Goal: Information Seeking & Learning: Learn about a topic

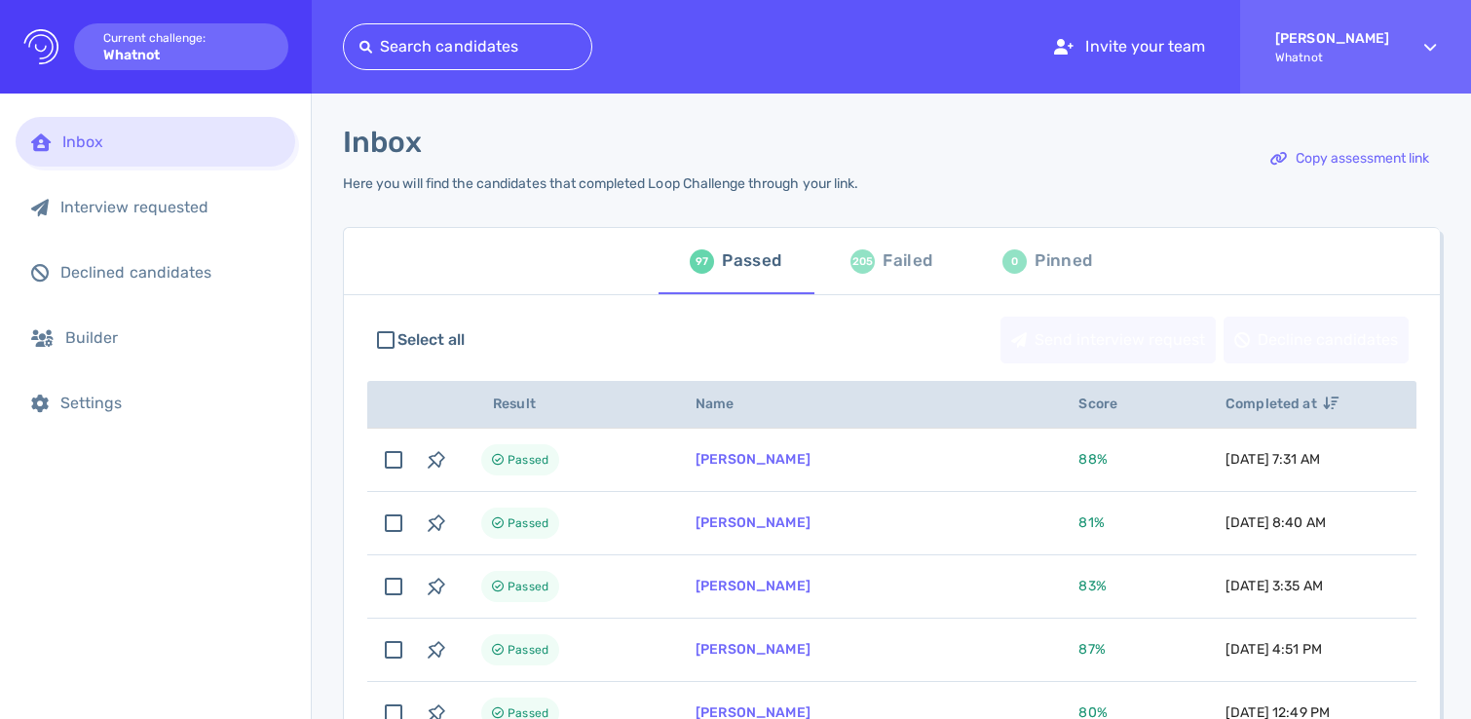
click at [913, 267] on div "Failed" at bounding box center [908, 260] width 50 height 29
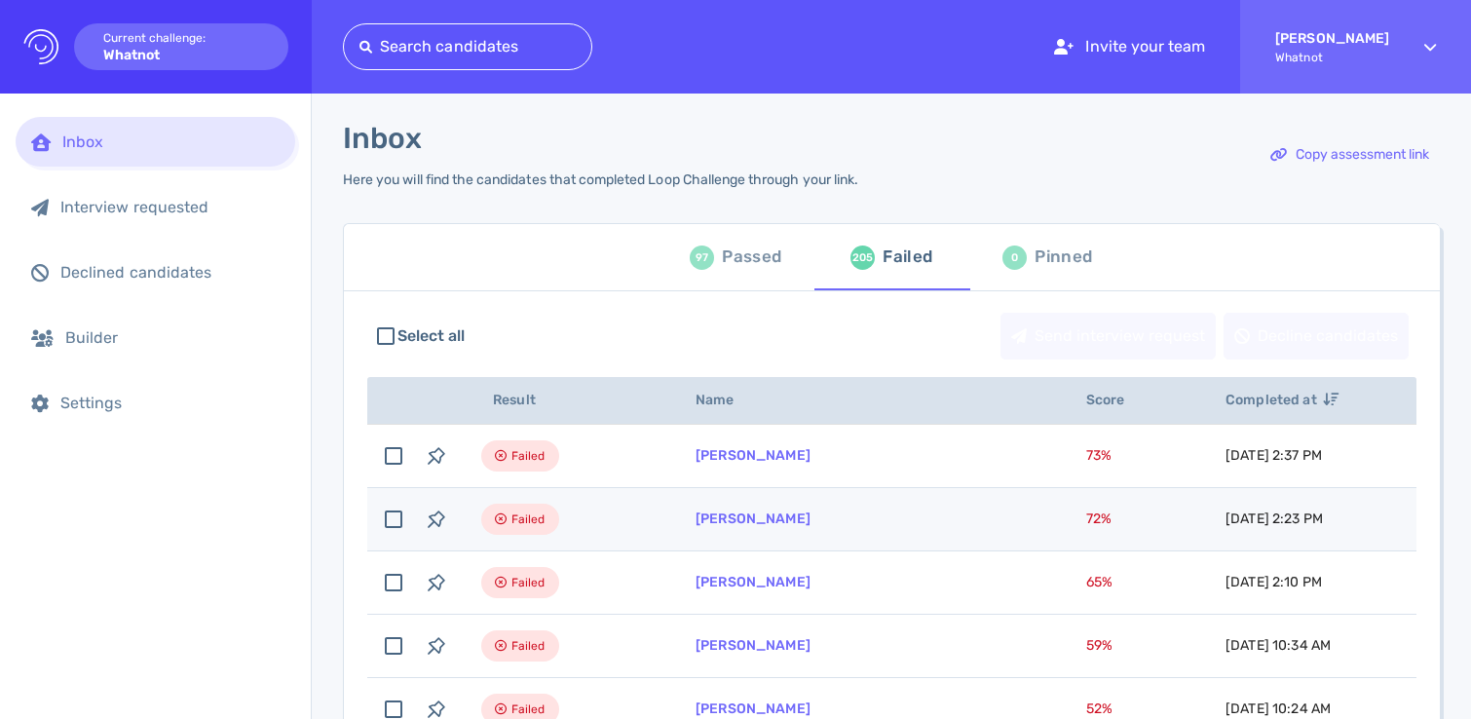
scroll to position [22, 0]
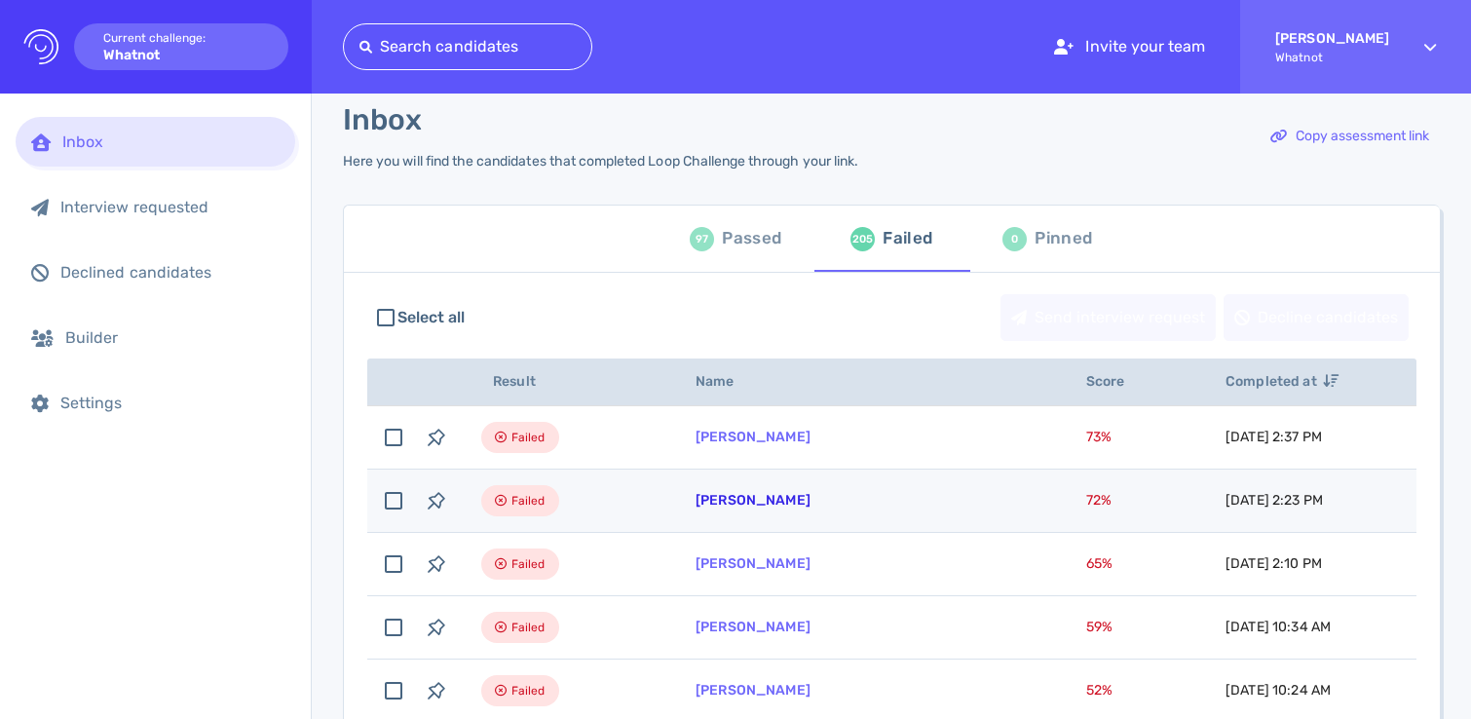
click at [733, 504] on link "[PERSON_NAME]" at bounding box center [753, 500] width 115 height 17
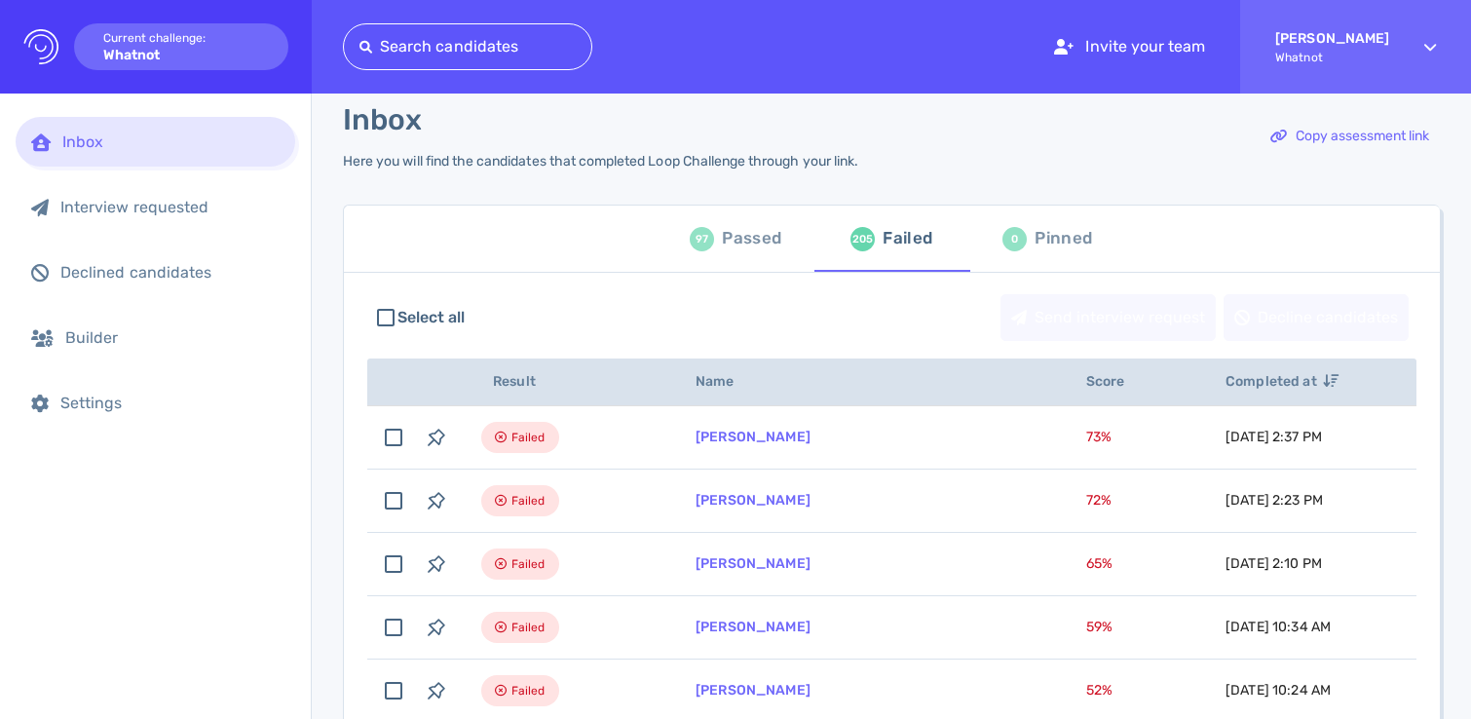
click at [985, 319] on div "Select all Send interview request Decline candidates" at bounding box center [891, 317] width 1049 height 66
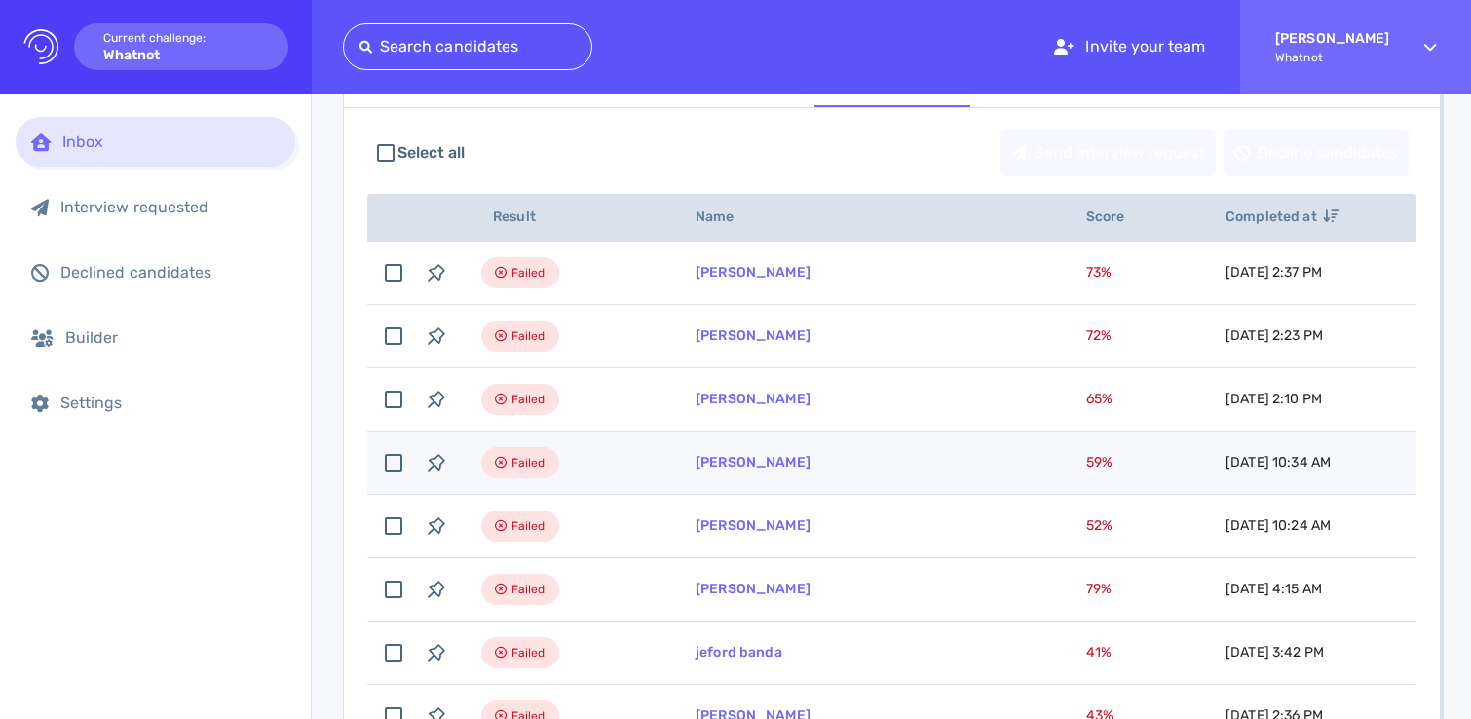
scroll to position [190, 0]
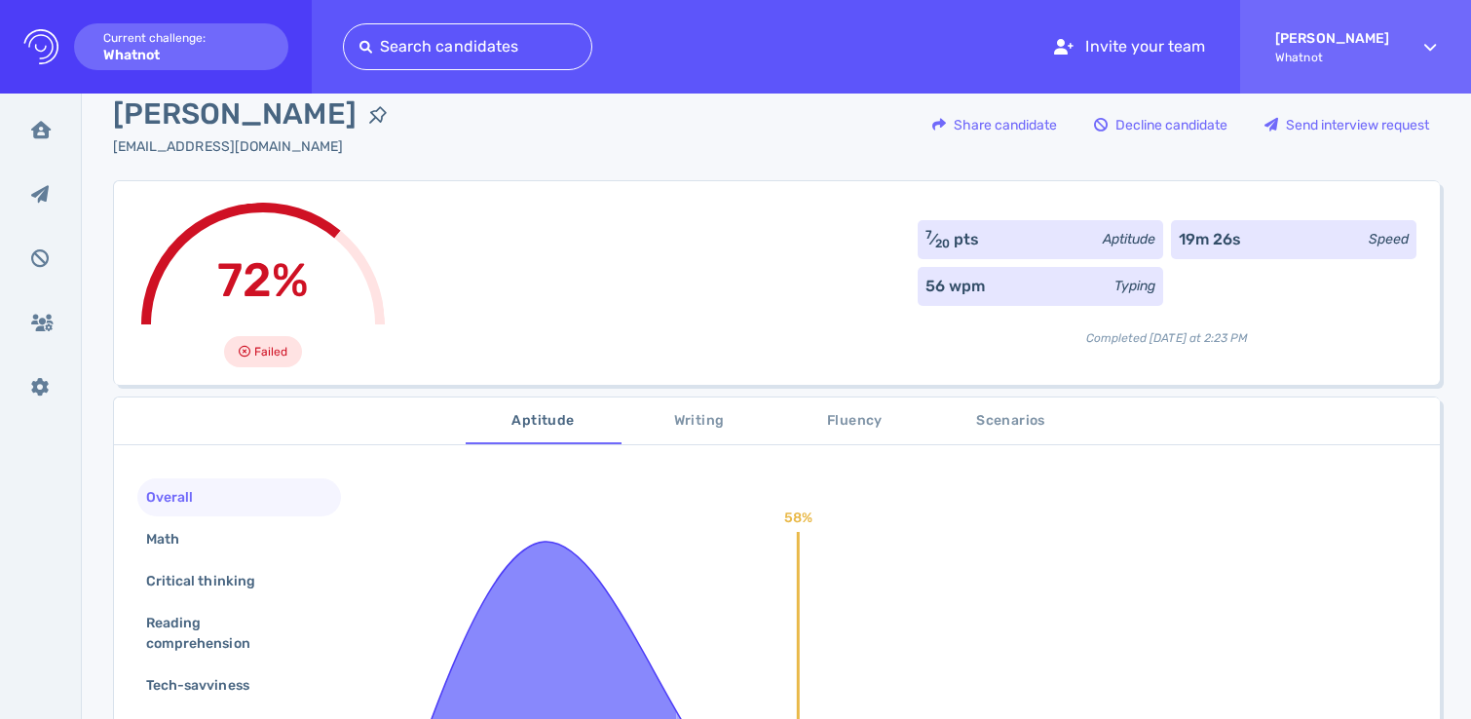
scroll to position [34, 0]
click at [209, 111] on span "[PERSON_NAME]" at bounding box center [235, 113] width 244 height 44
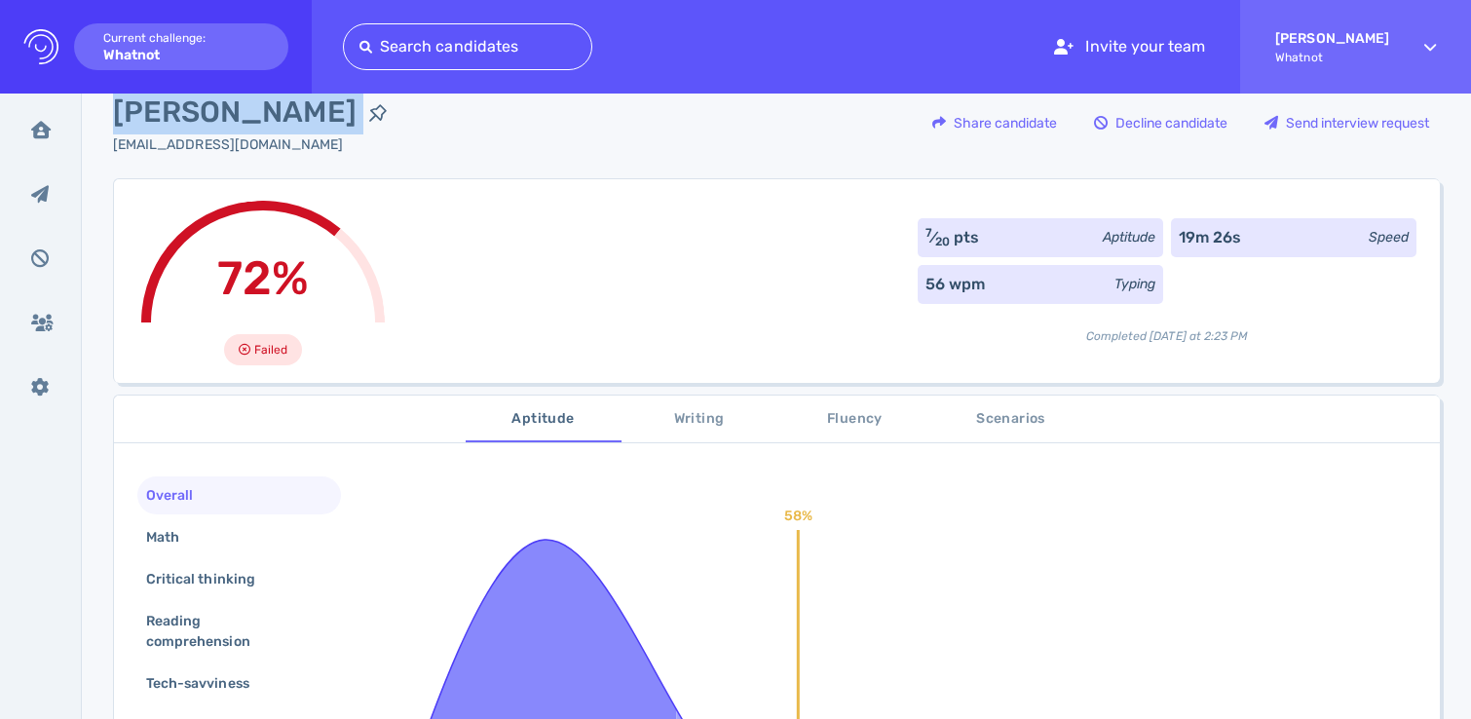
click at [209, 111] on span "[PERSON_NAME]" at bounding box center [235, 113] width 244 height 44
copy div "[PERSON_NAME]"
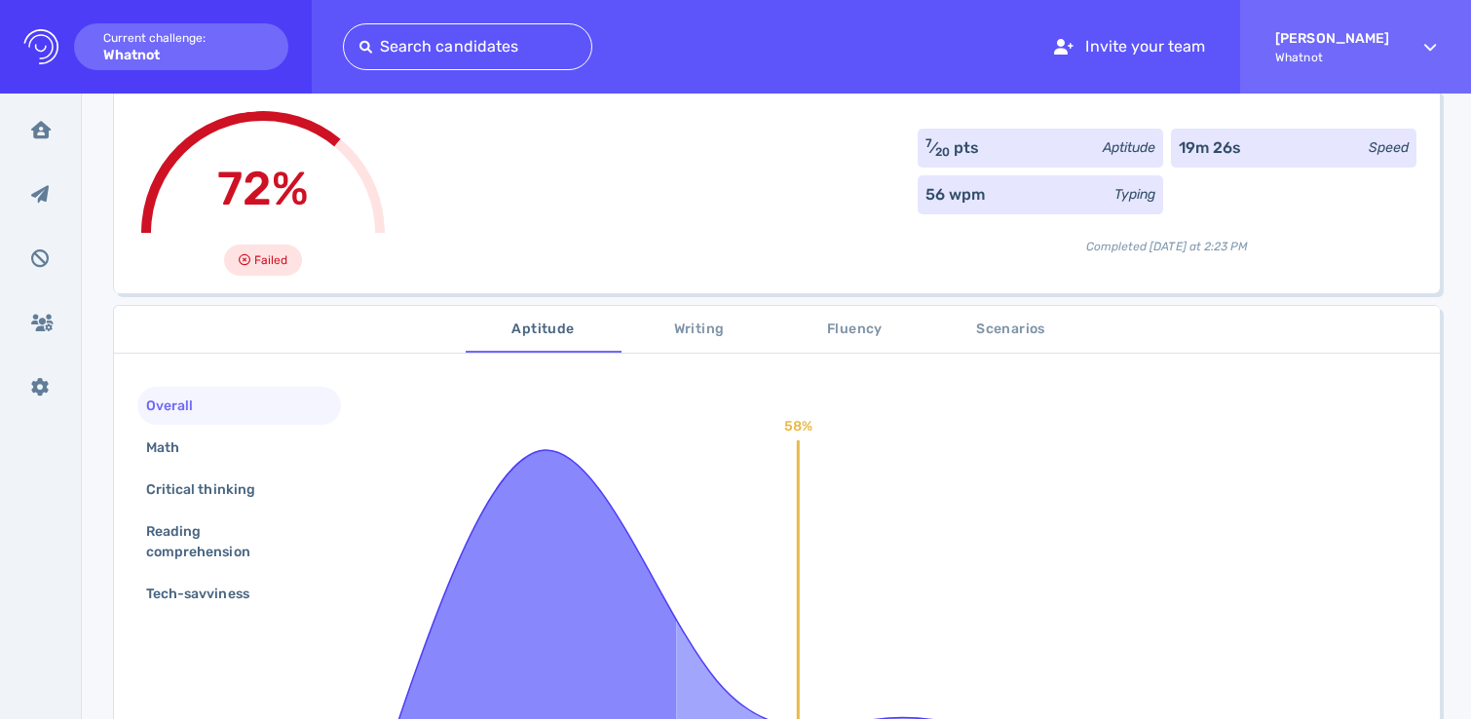
scroll to position [225, 0]
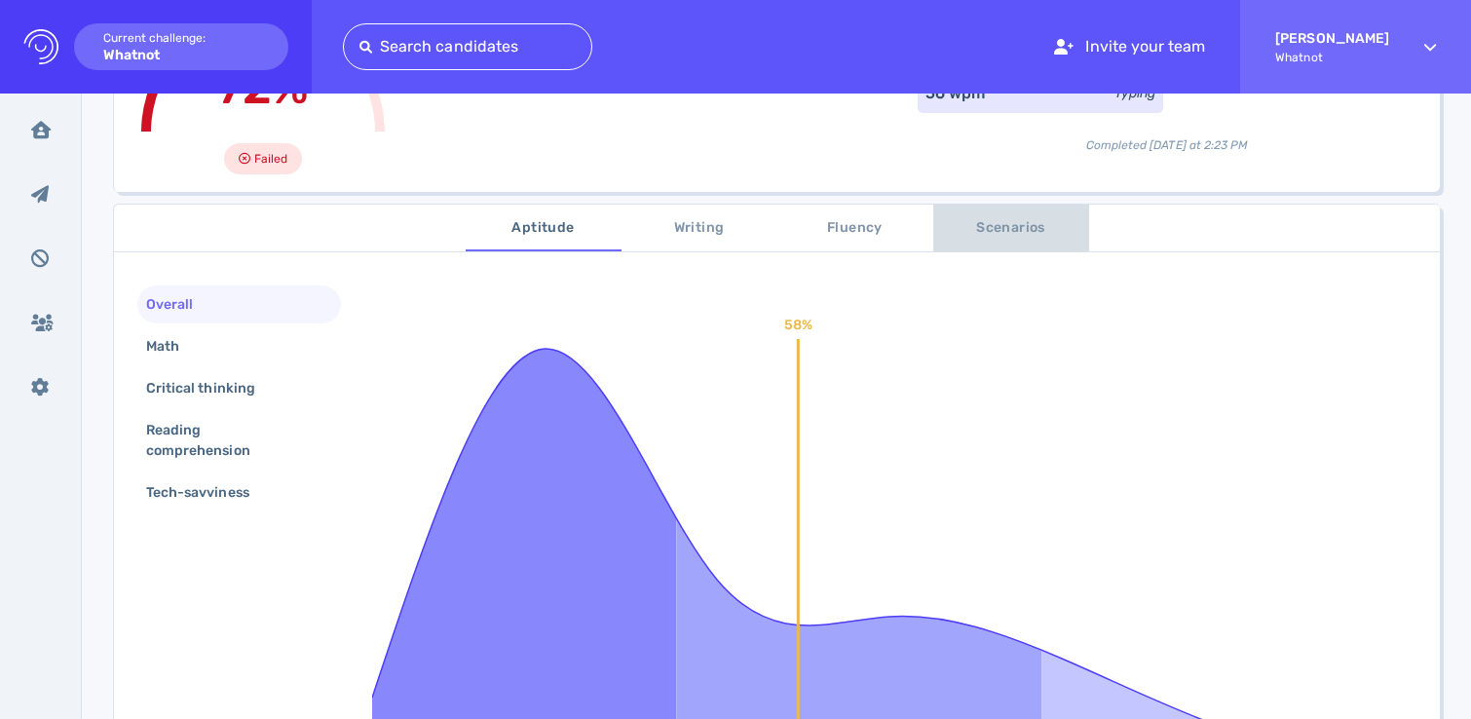
click at [1002, 236] on span "Scenarios" at bounding box center [1011, 228] width 132 height 24
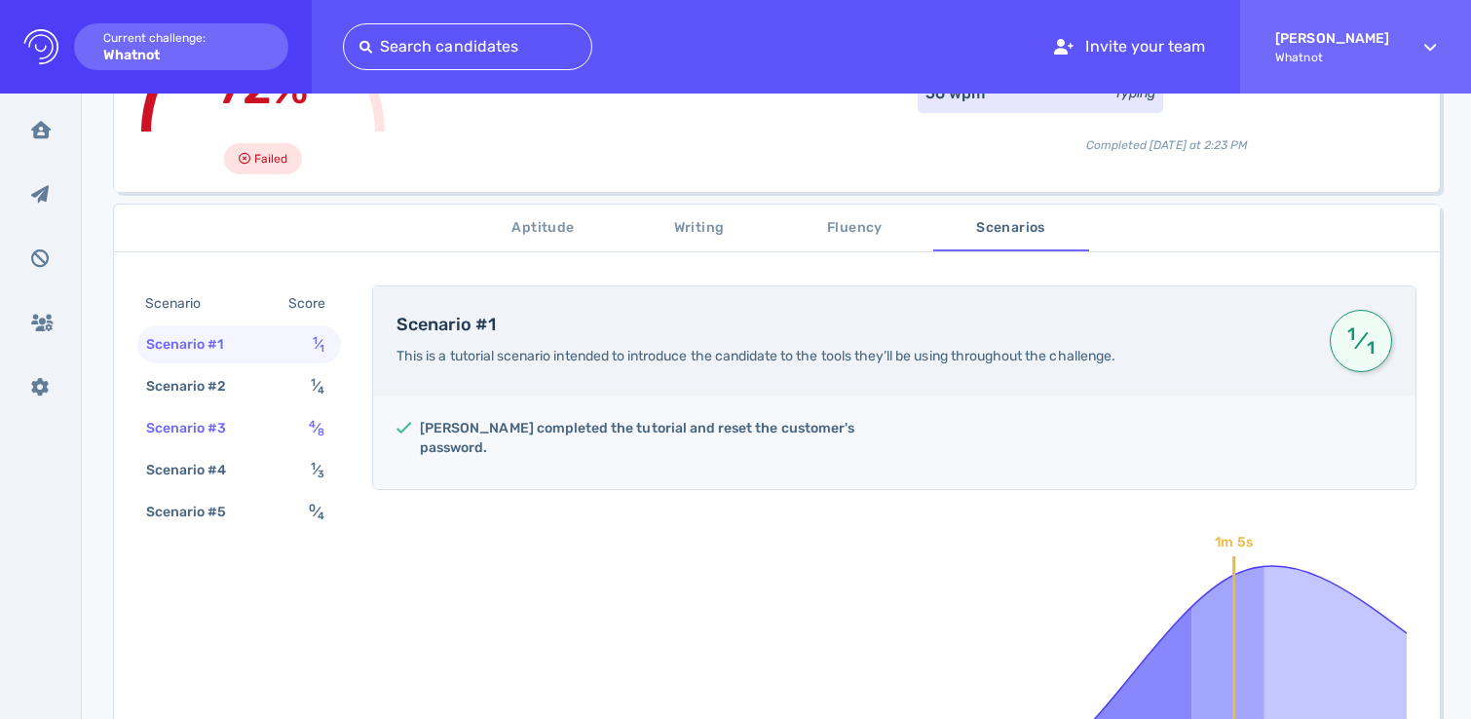
click at [282, 430] on div "Scenario #3 4 ⁄ 8" at bounding box center [239, 428] width 204 height 38
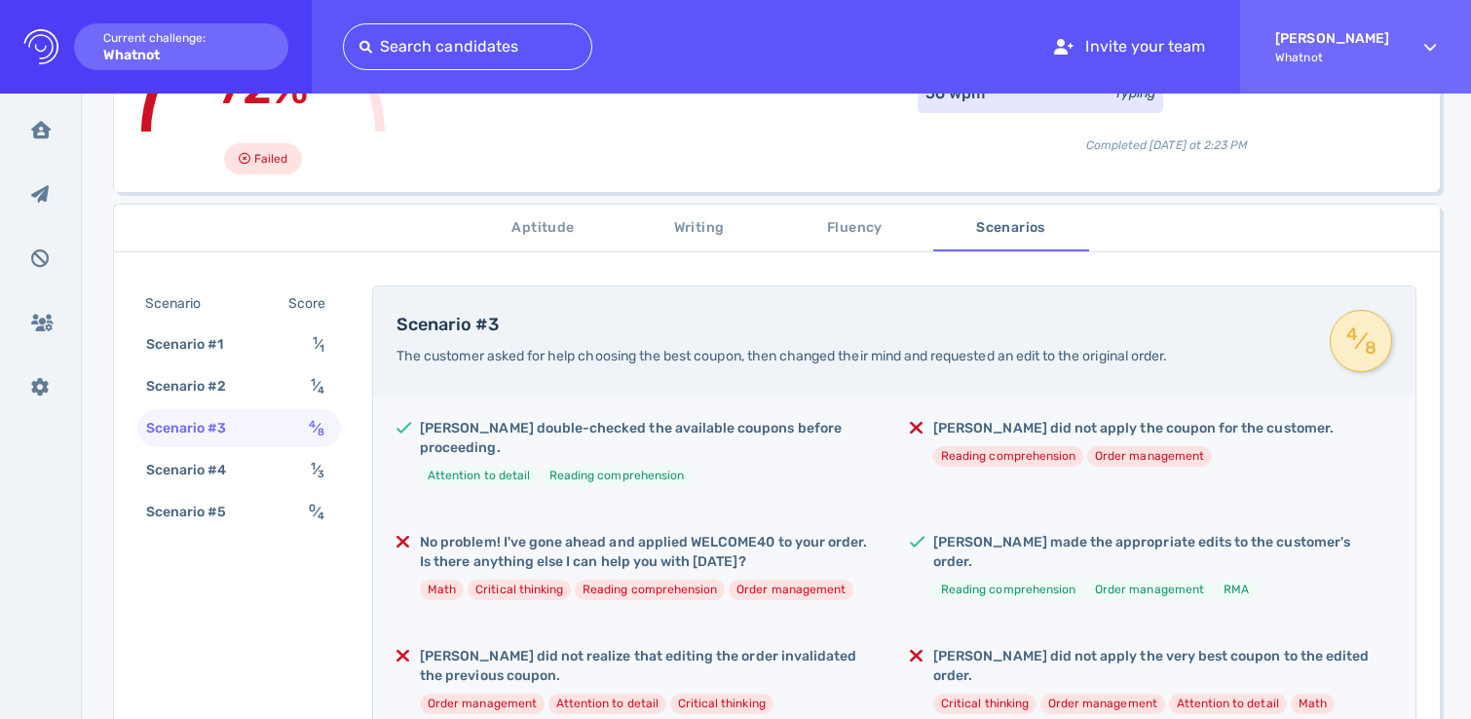
click at [294, 518] on div "Scenario #5 0 ⁄ 4" at bounding box center [239, 512] width 204 height 38
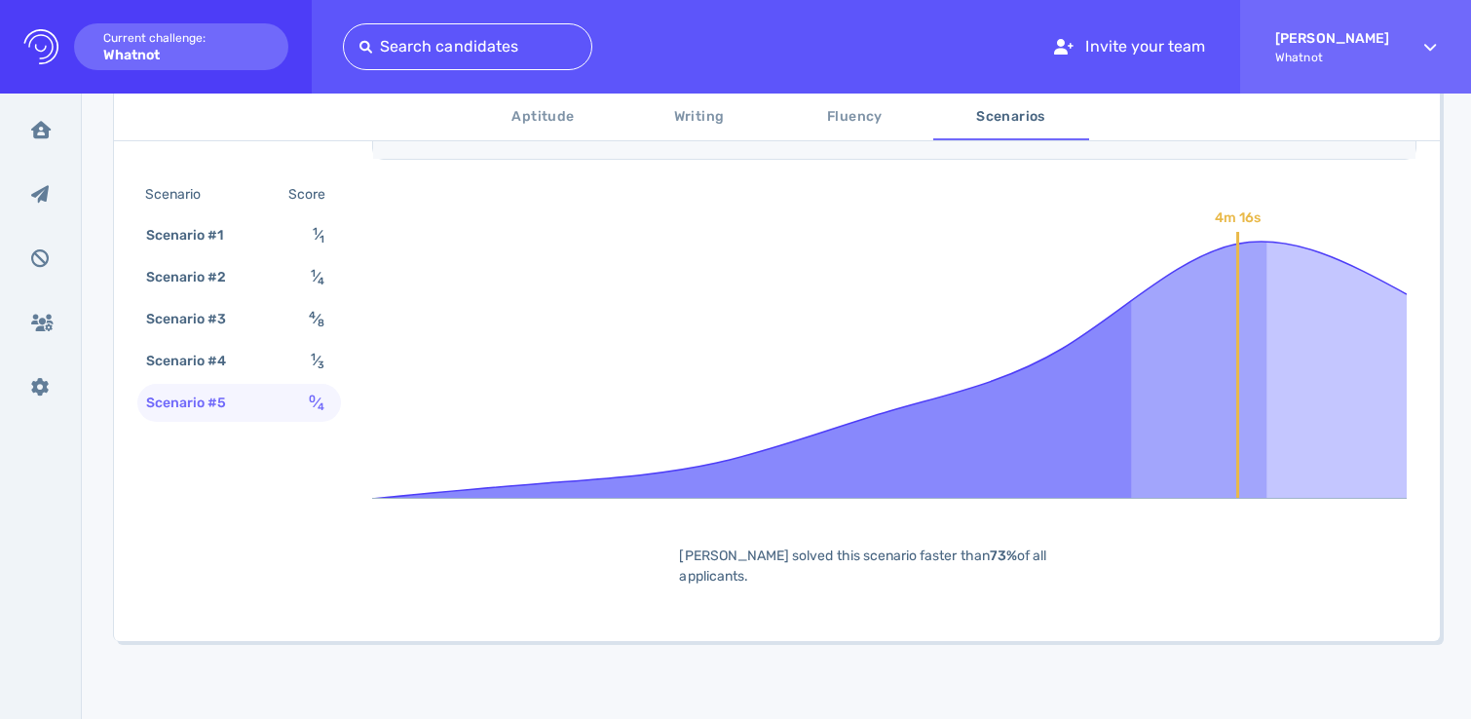
scroll to position [1079, 0]
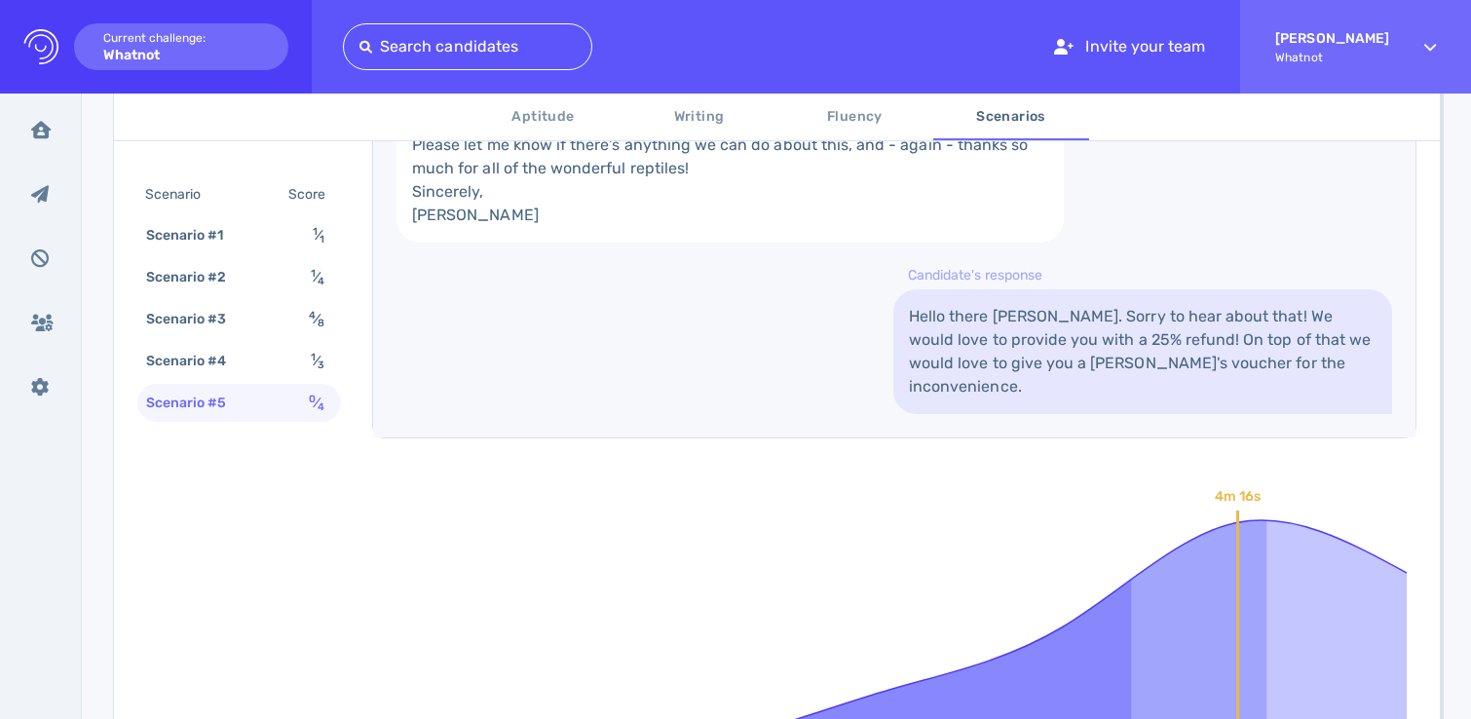
click at [793, 437] on div "Hi, I hope it's going well. We've been customers for a long time, and our famil…" at bounding box center [894, 172] width 1042 height 530
click at [1029, 414] on link "Hello there [PERSON_NAME]. Sorry to hear about that! We would love to provide y…" at bounding box center [1142, 351] width 499 height 125
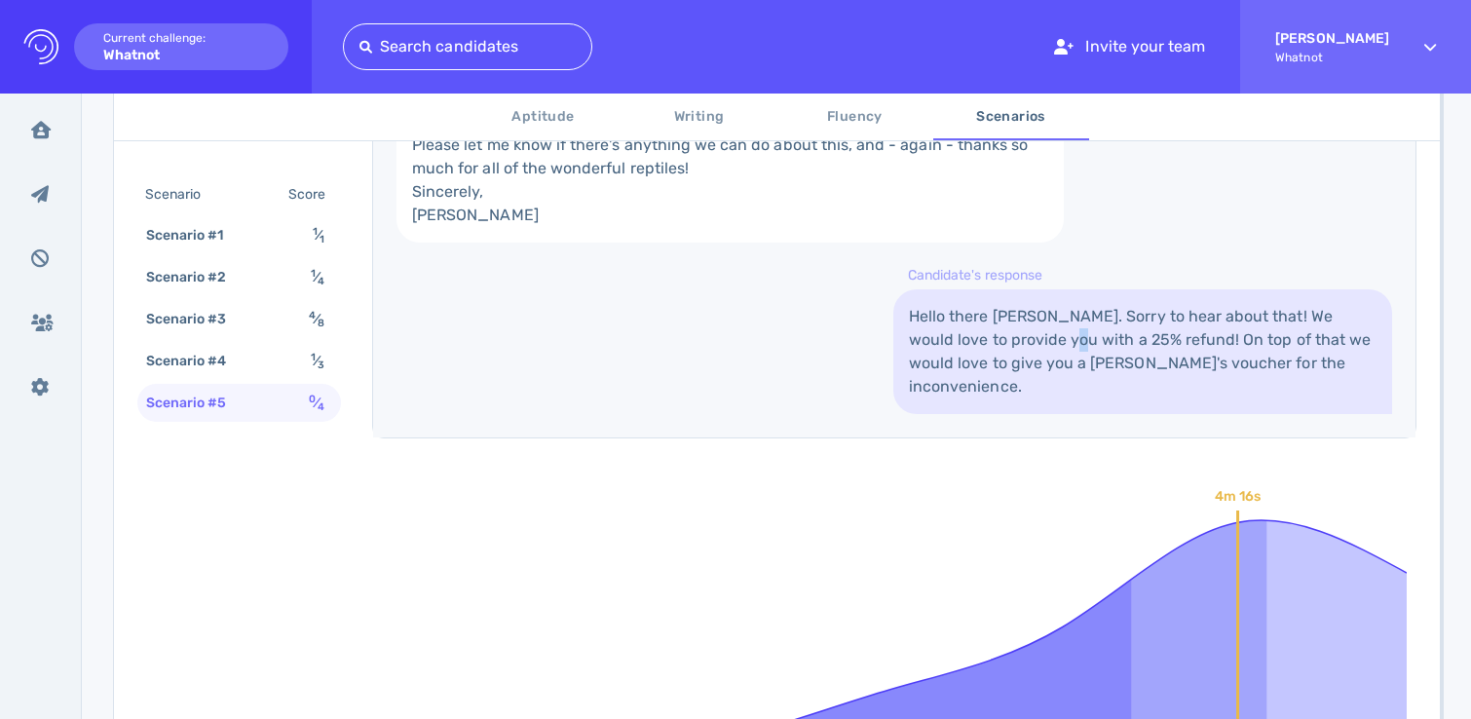
click at [1029, 414] on link "Hello there [PERSON_NAME]. Sorry to hear about that! We would love to provide y…" at bounding box center [1142, 351] width 499 height 125
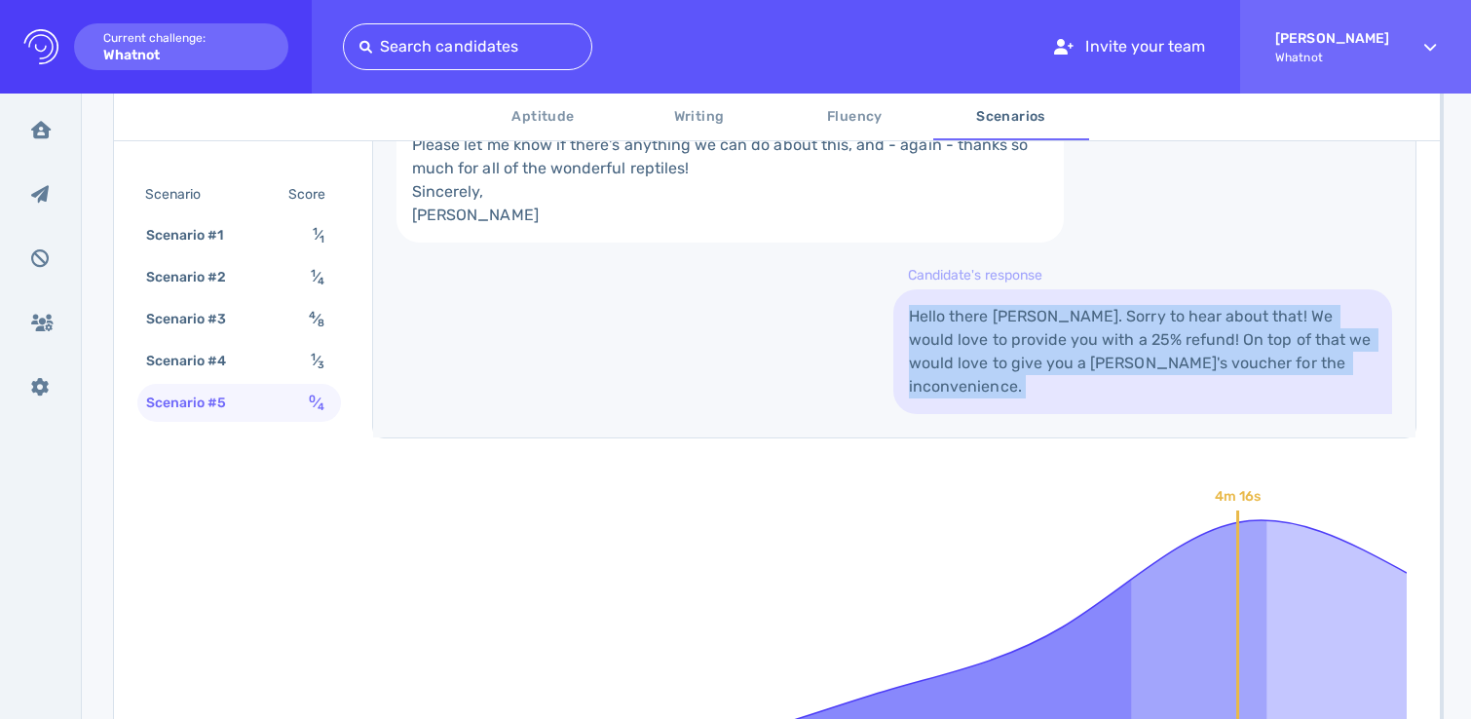
click at [1029, 414] on link "Hello there [PERSON_NAME]. Sorry to hear about that! We would love to provide y…" at bounding box center [1142, 351] width 499 height 125
click at [845, 437] on div "Hi, I hope it's going well. We've been customers for a long time, and our famil…" at bounding box center [894, 172] width 1042 height 530
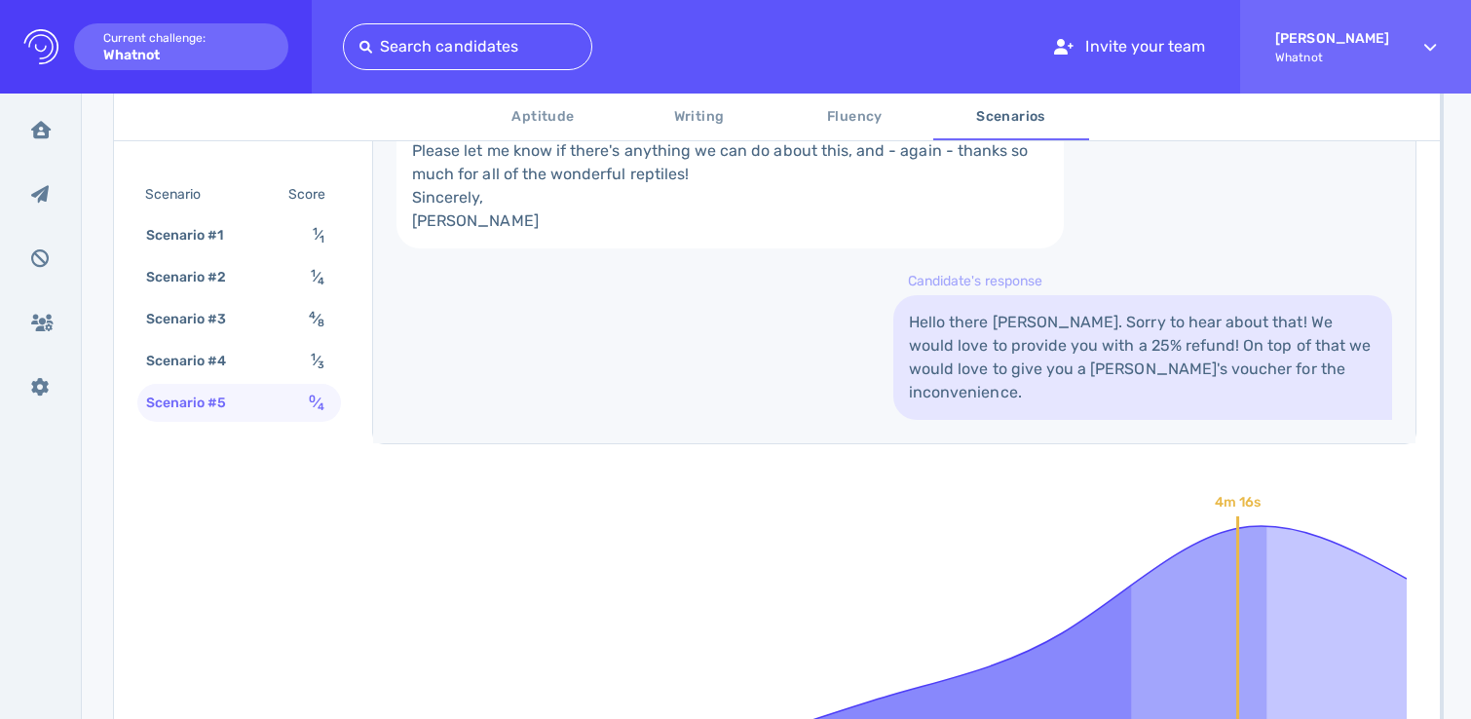
scroll to position [1071, 0]
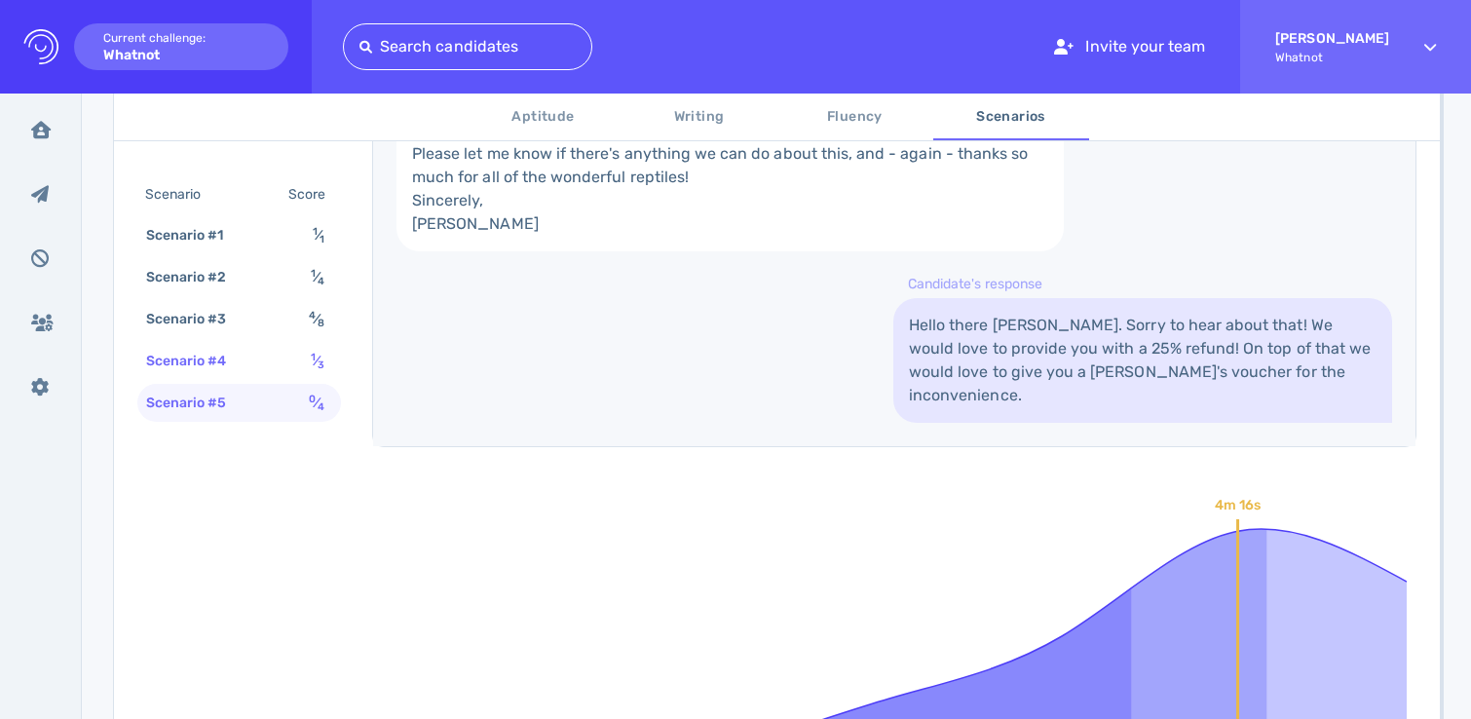
click at [257, 347] on div "Scenario #4 1 ⁄ 3" at bounding box center [239, 361] width 204 height 38
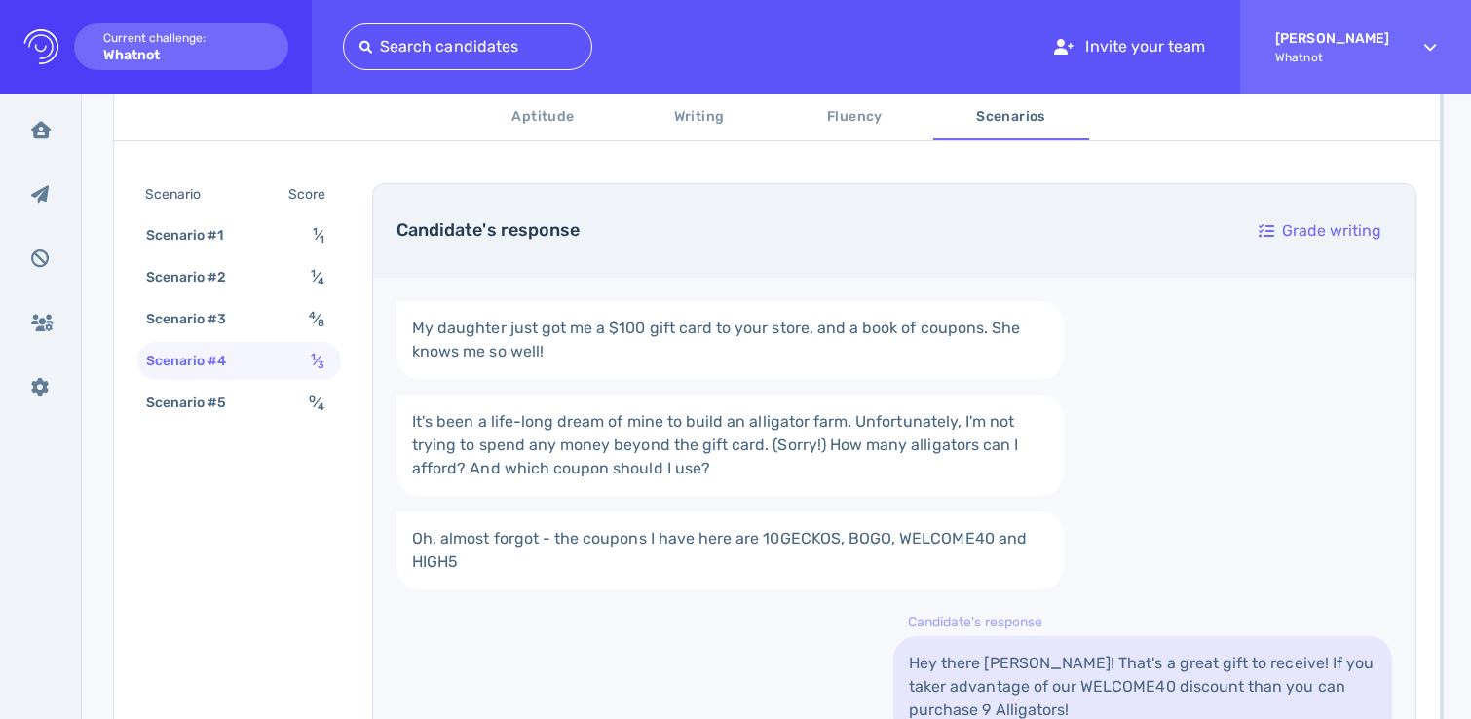
scroll to position [705, 0]
click at [260, 331] on div "Scenario #3 4 ⁄ 8" at bounding box center [239, 319] width 204 height 38
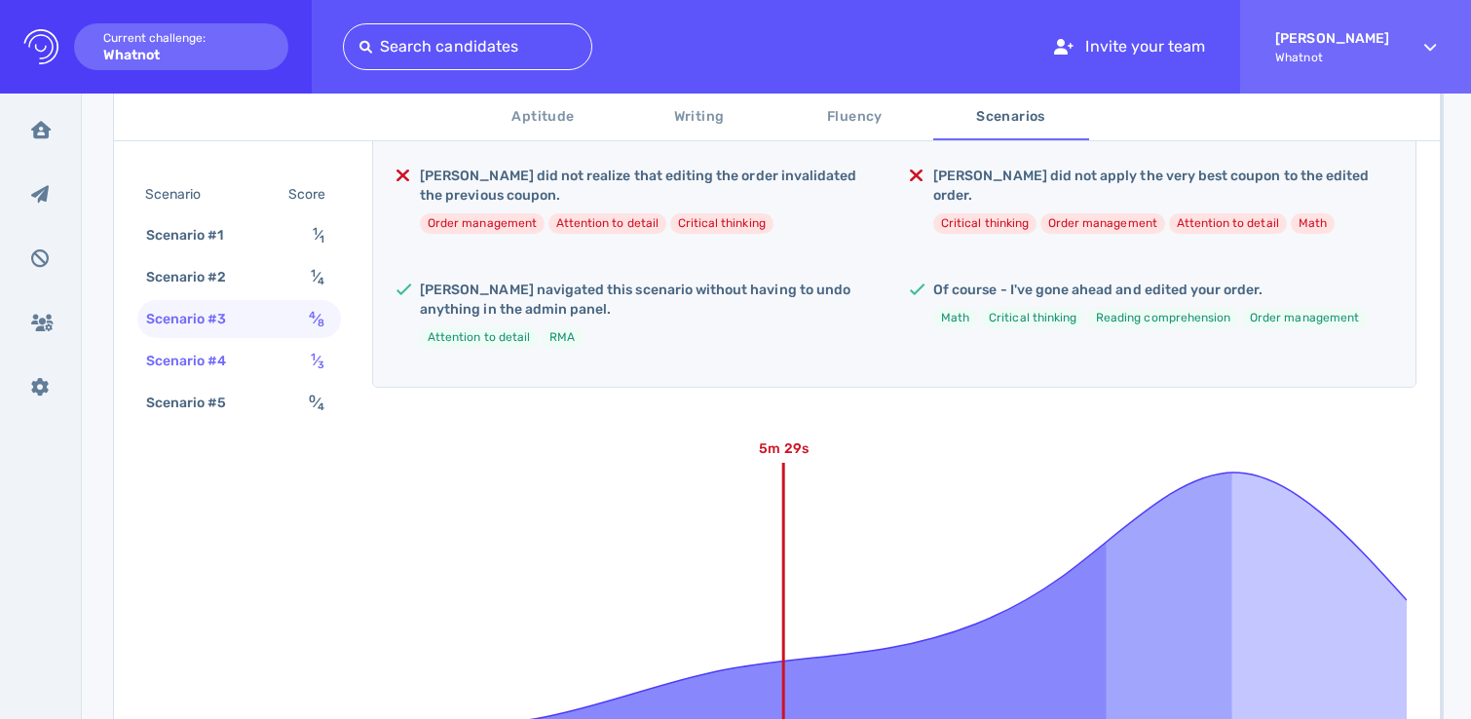
click at [262, 366] on div "Scenario #4 1 ⁄ 3" at bounding box center [239, 361] width 204 height 38
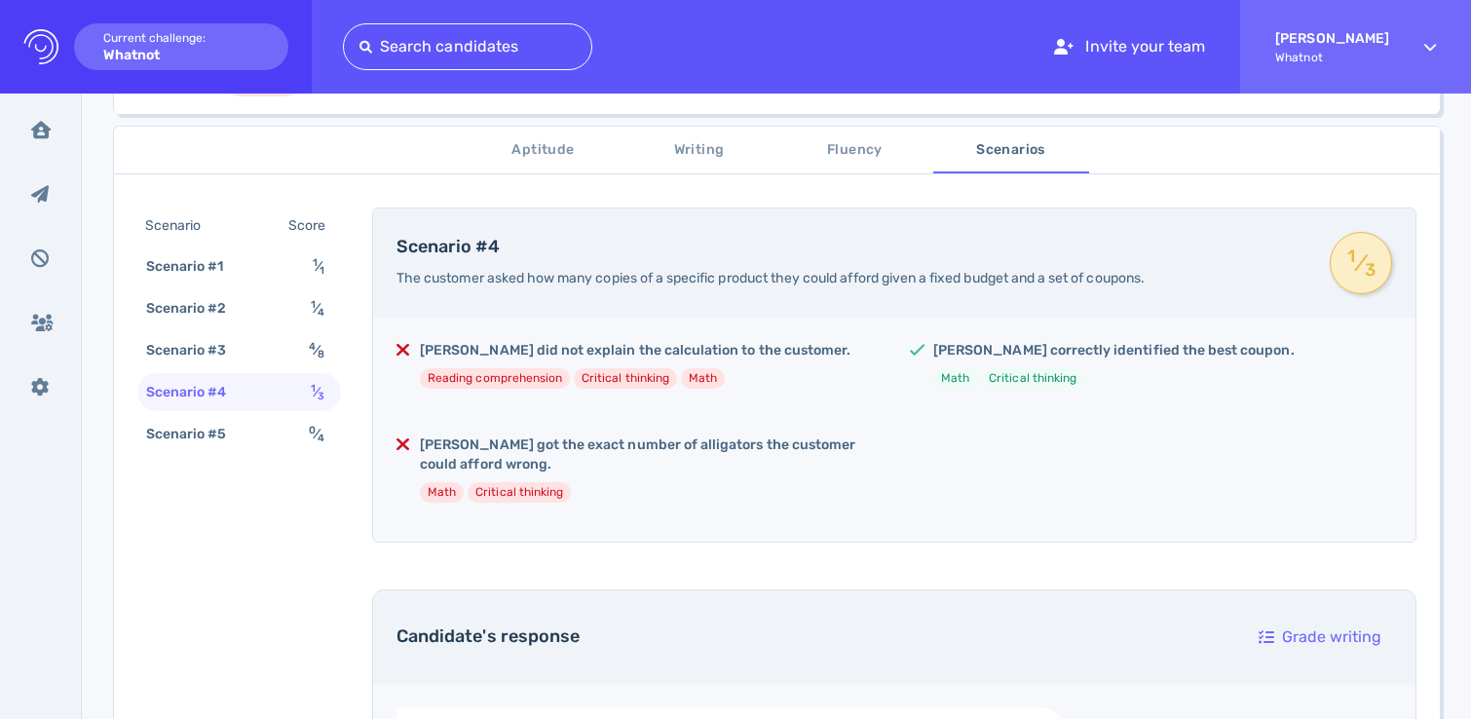
scroll to position [351, 0]
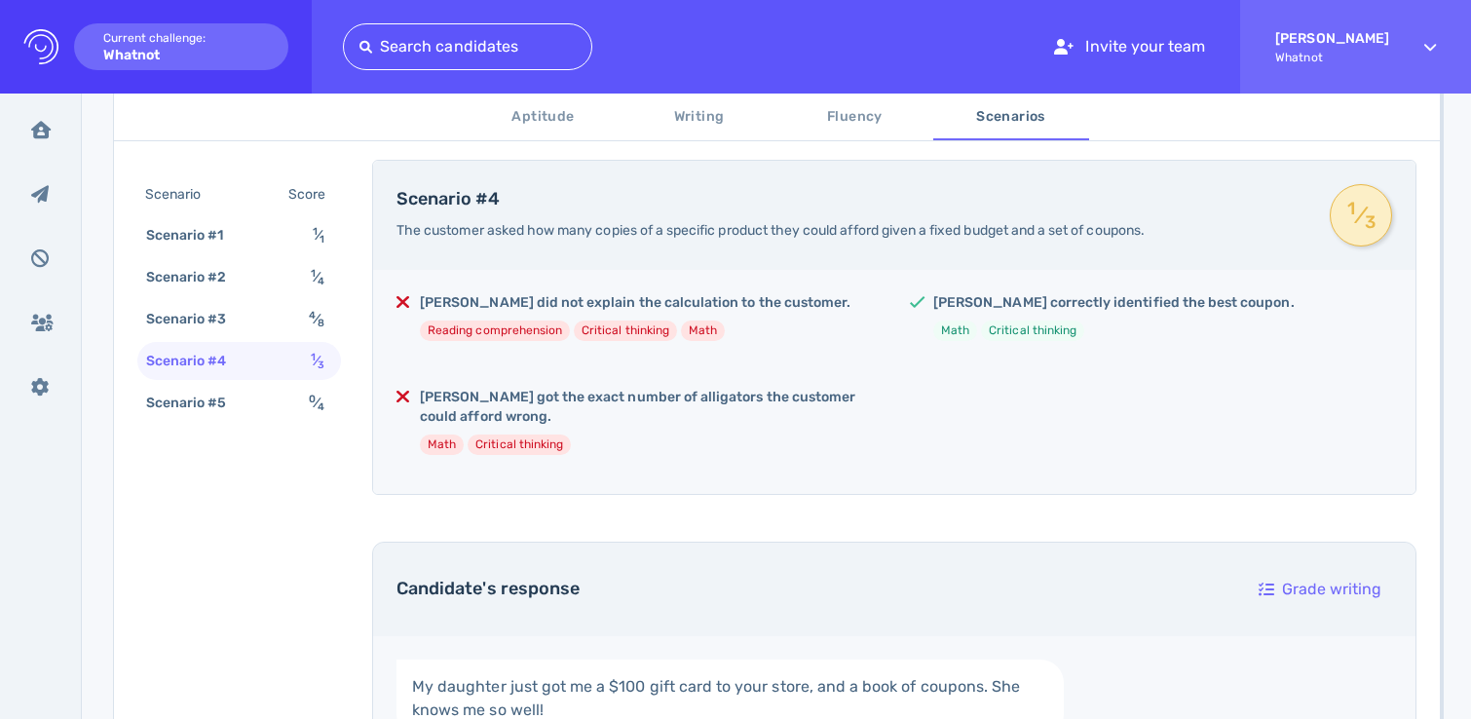
click at [492, 404] on h5 "[PERSON_NAME] got the exact number of alligators the customer could afford wron…" at bounding box center [649, 407] width 459 height 39
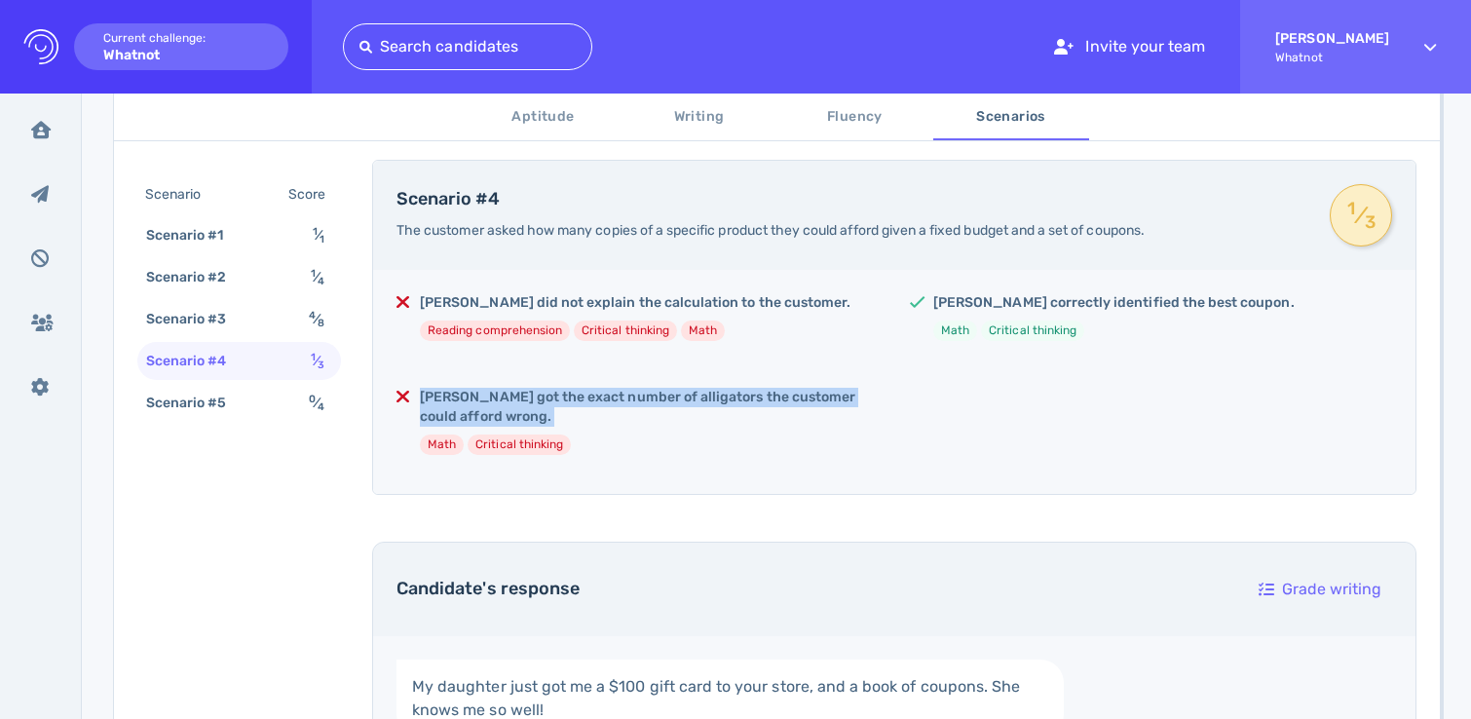
click at [492, 404] on h5 "[PERSON_NAME] got the exact number of alligators the customer could afford wron…" at bounding box center [649, 407] width 459 height 39
click at [724, 423] on h5 "[PERSON_NAME] got the exact number of alligators the customer could afford wron…" at bounding box center [649, 407] width 459 height 39
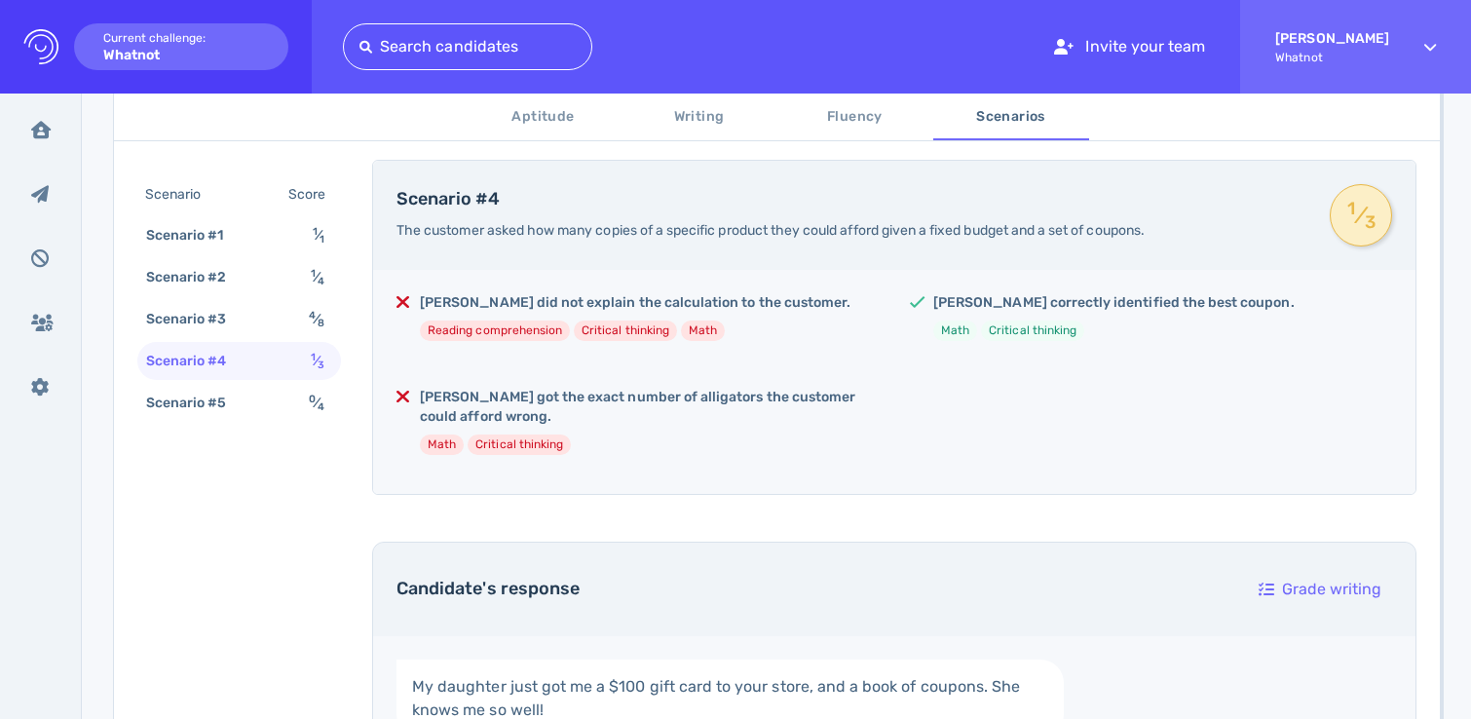
click at [548, 309] on h5 "[PERSON_NAME] did not explain the calculation to the customer." at bounding box center [635, 302] width 431 height 19
click at [689, 380] on div "[PERSON_NAME] did not explain the calculation to the customer. Reading comprehe…" at bounding box center [894, 382] width 1042 height 224
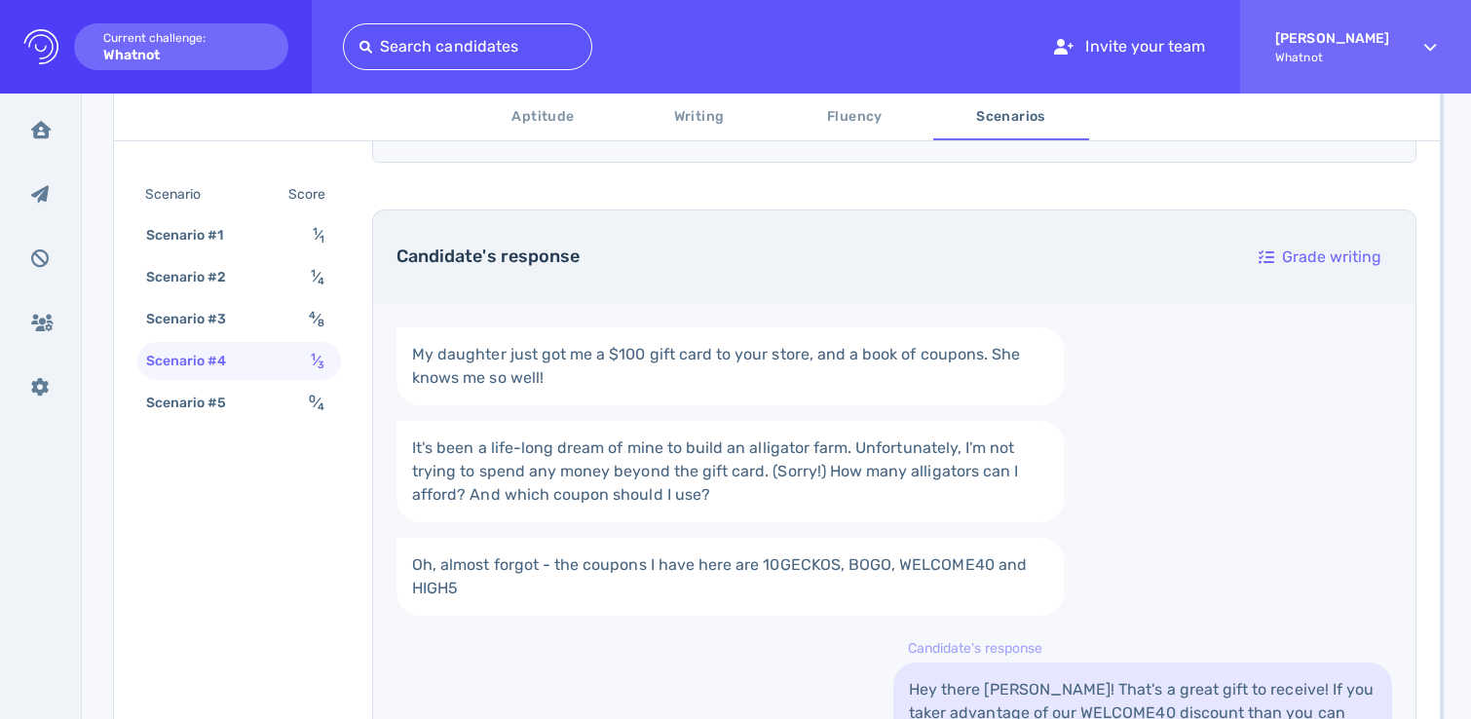
scroll to position [663, 0]
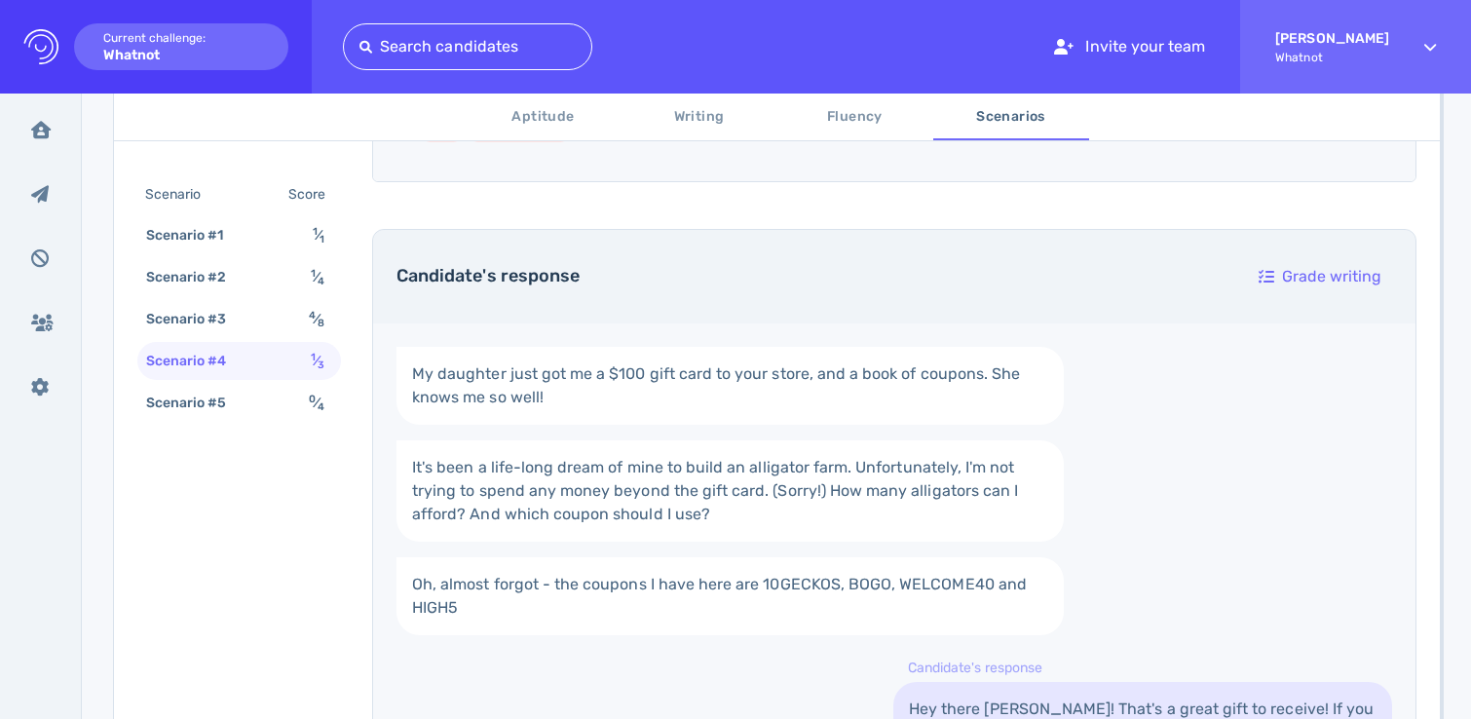
drag, startPoint x: 680, startPoint y: 594, endPoint x: 621, endPoint y: 547, distance: 76.2
click at [680, 593] on link "Oh, almost forgot - the coupons I have here are 10GECKOS, BOGO, WELCOME40 and H…" at bounding box center [730, 596] width 667 height 78
click at [237, 260] on div "Scenario #2 1 ⁄ 4" at bounding box center [239, 277] width 204 height 38
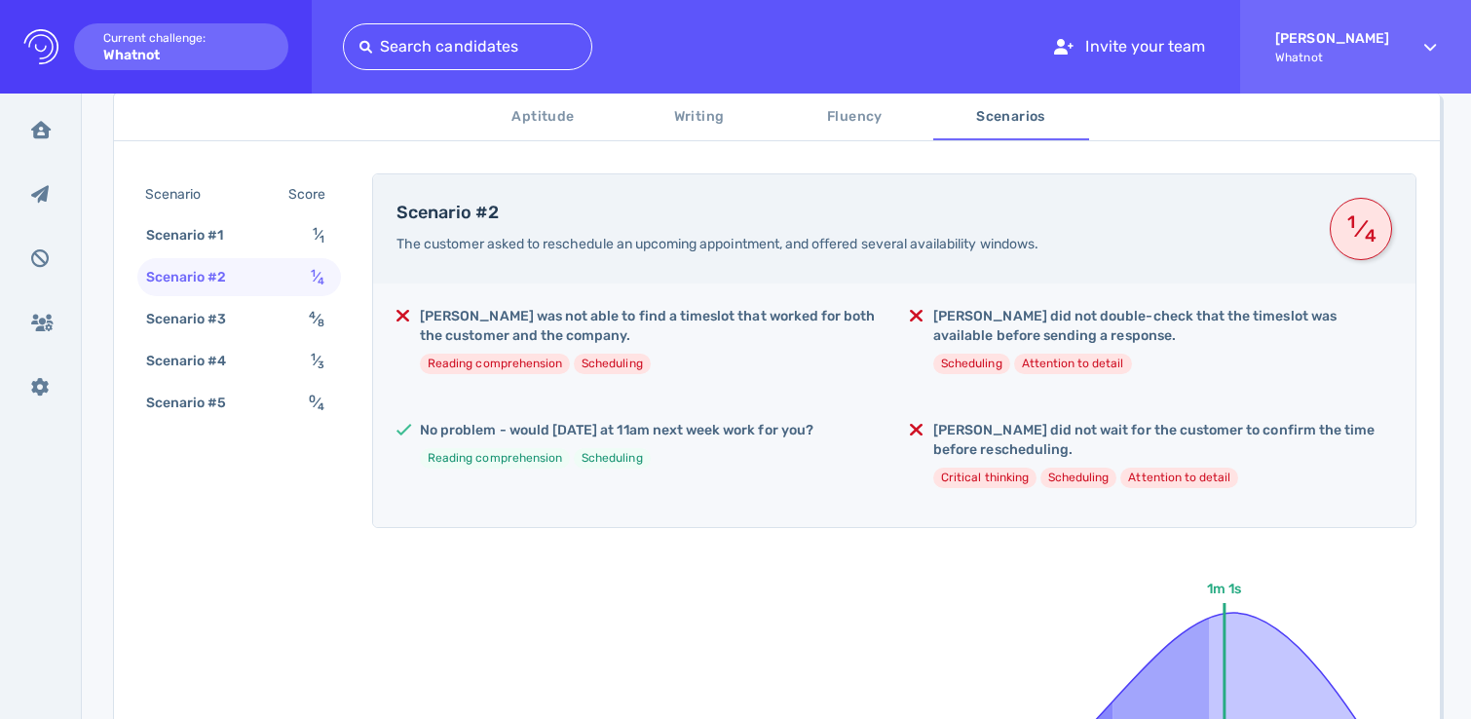
scroll to position [330, 0]
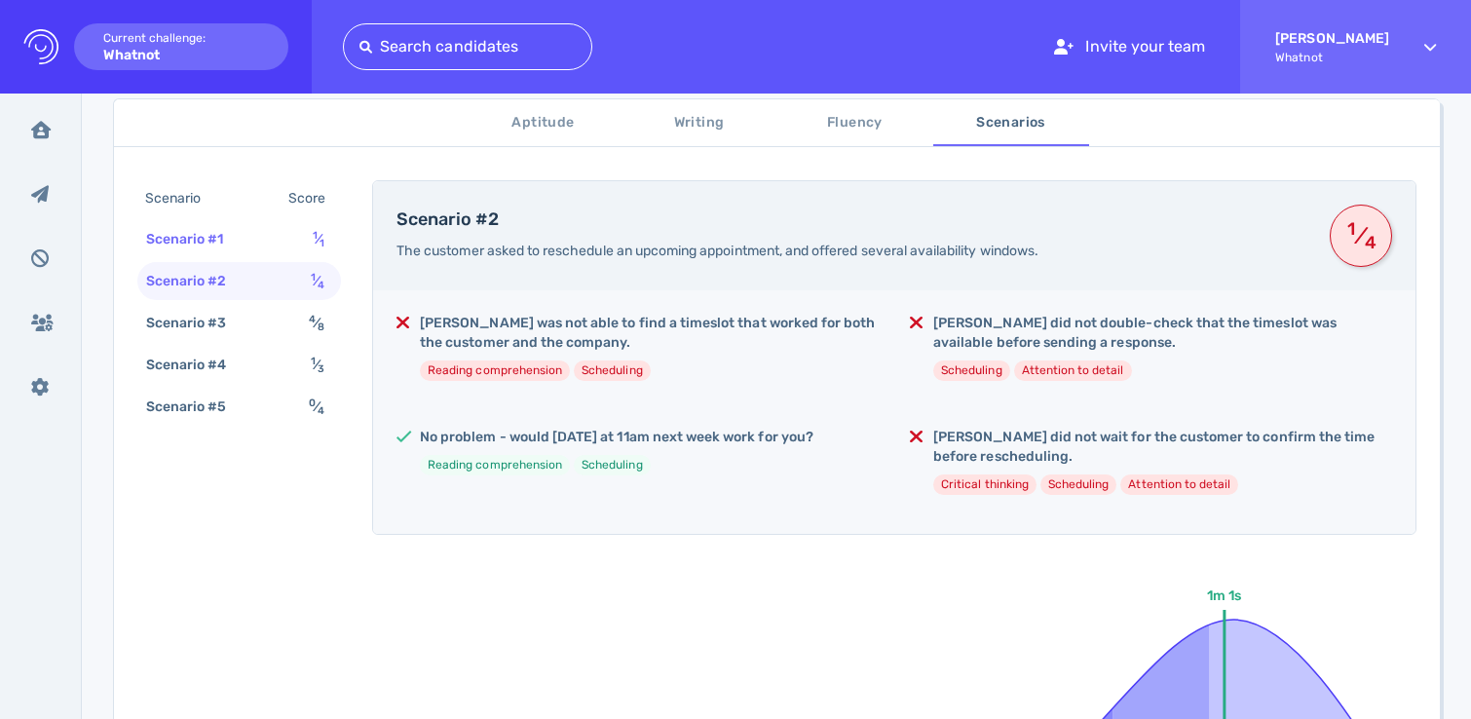
click at [263, 248] on div "Scenario #1 1 ⁄ 1" at bounding box center [239, 239] width 204 height 38
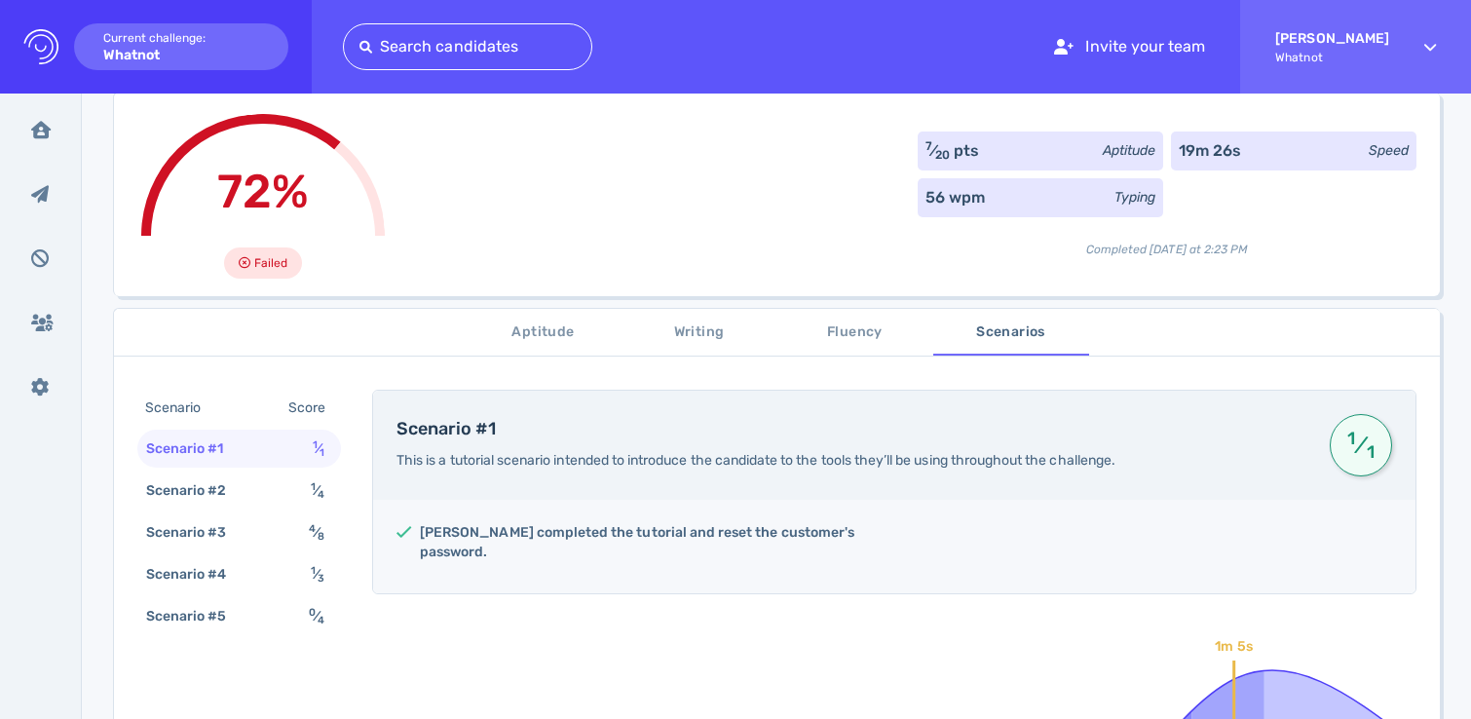
scroll to position [394, 0]
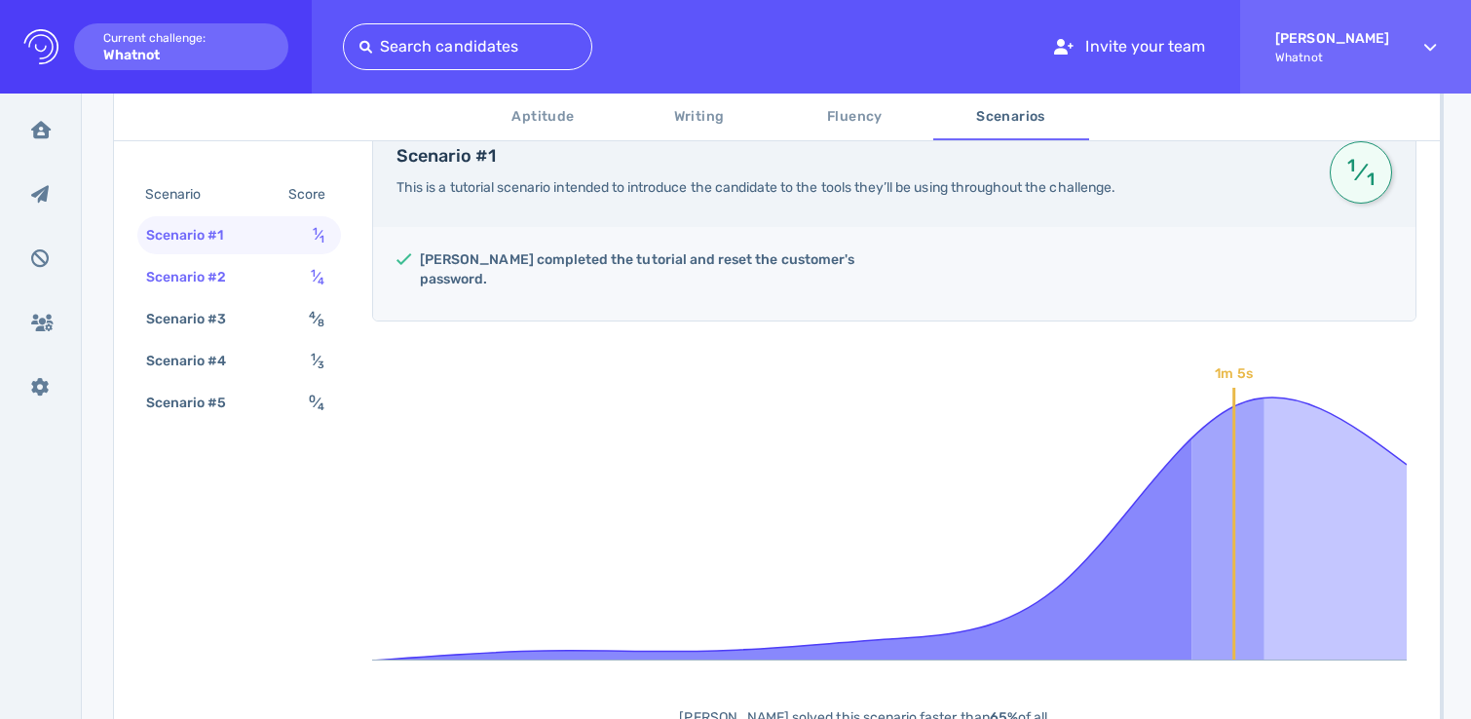
click at [309, 272] on div "1 ⁄ 4" at bounding box center [321, 277] width 29 height 28
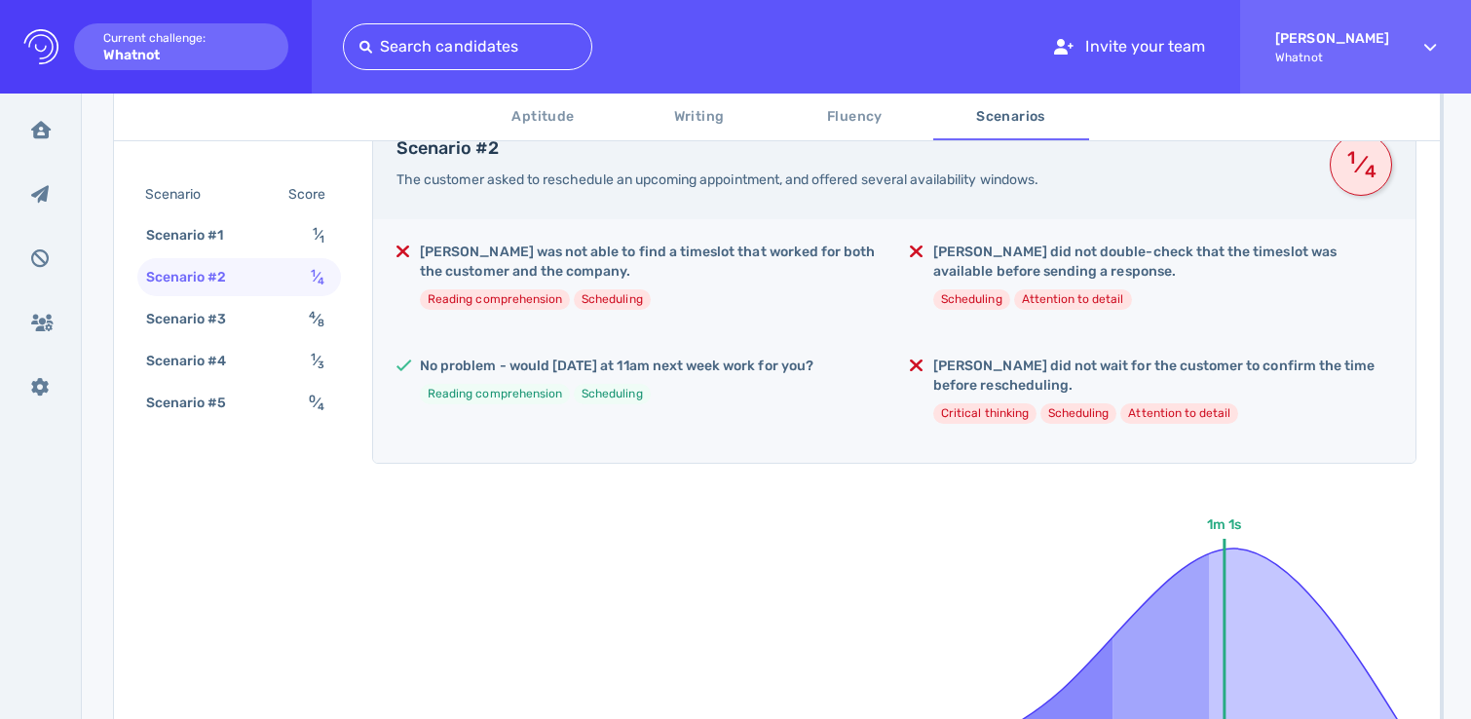
scroll to position [406, 0]
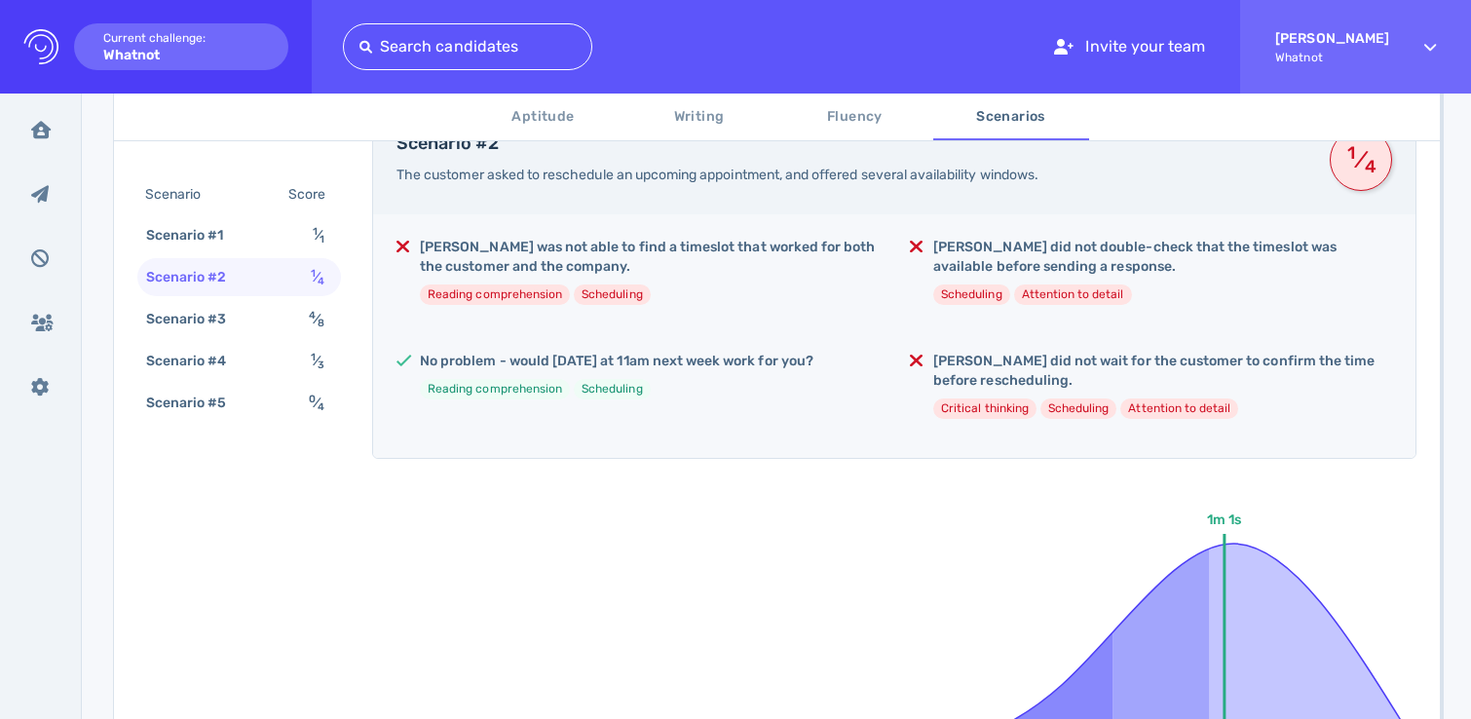
click at [553, 371] on div "No problem - would [DATE] at 11am next week work for you? Reading comprehension…" at bounding box center [617, 383] width 394 height 63
click at [558, 359] on h5 "No problem - would [DATE] at 11am next week work for you?" at bounding box center [617, 361] width 394 height 19
click at [722, 383] on ul "Reading comprehension Scheduling" at bounding box center [617, 389] width 394 height 20
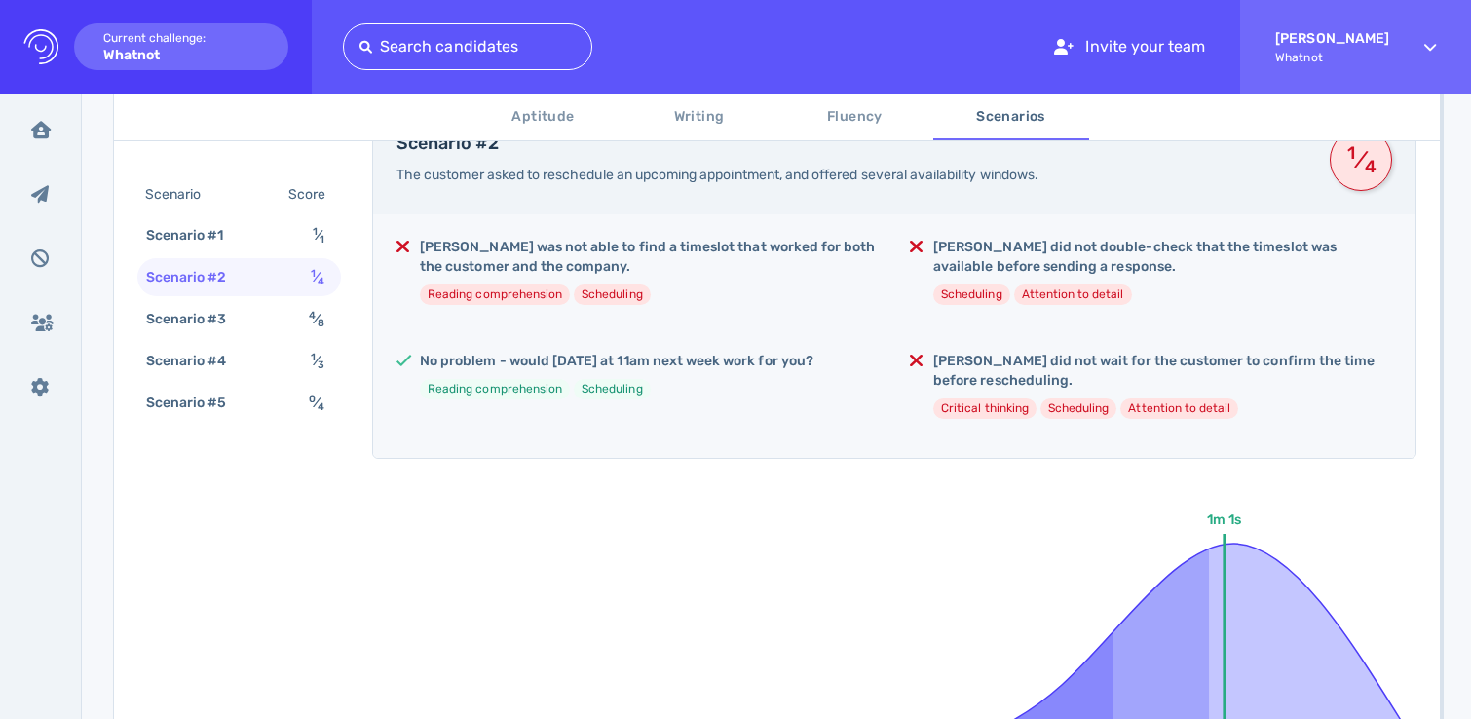
click at [1027, 363] on h5 "[PERSON_NAME] did not wait for the customer to confirm the time before reschedu…" at bounding box center [1162, 371] width 459 height 39
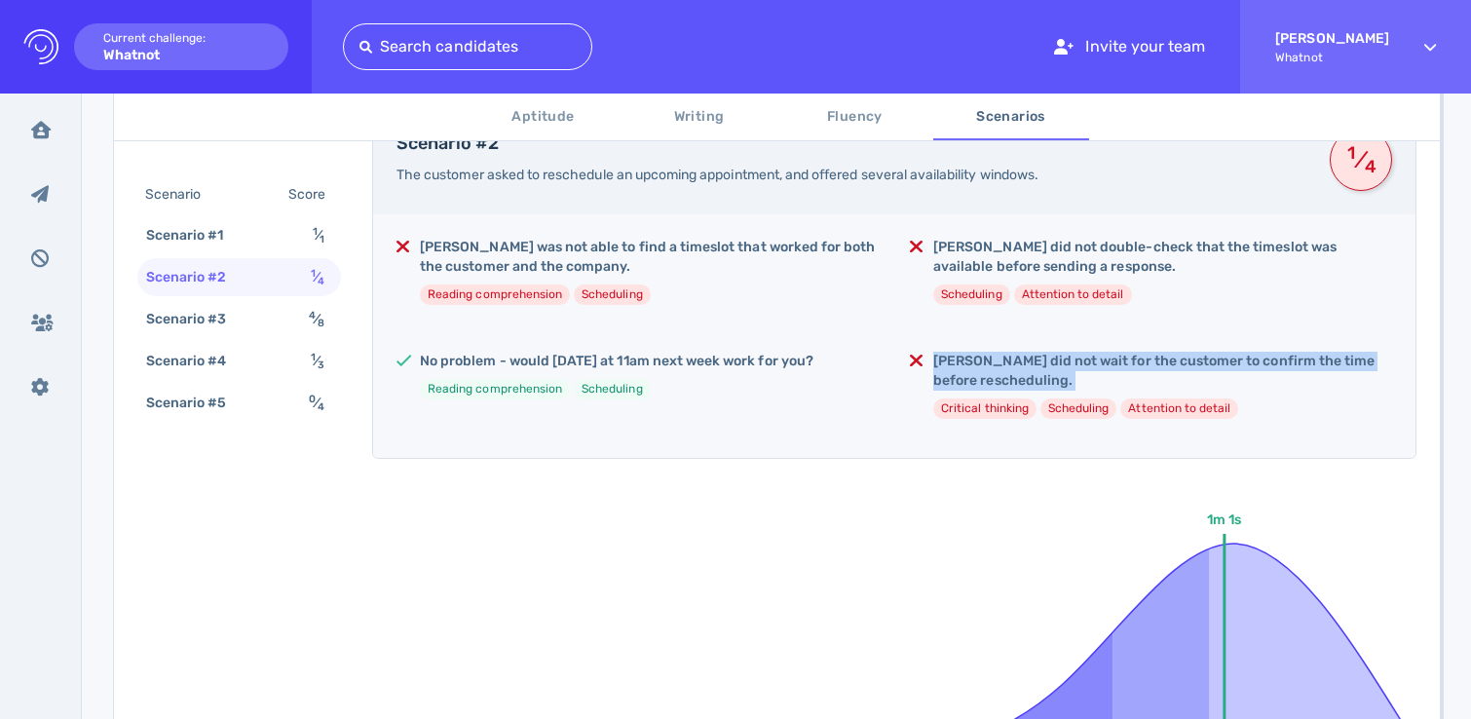
click at [1027, 363] on h5 "[PERSON_NAME] did not wait for the customer to confirm the time before reschedu…" at bounding box center [1162, 371] width 459 height 39
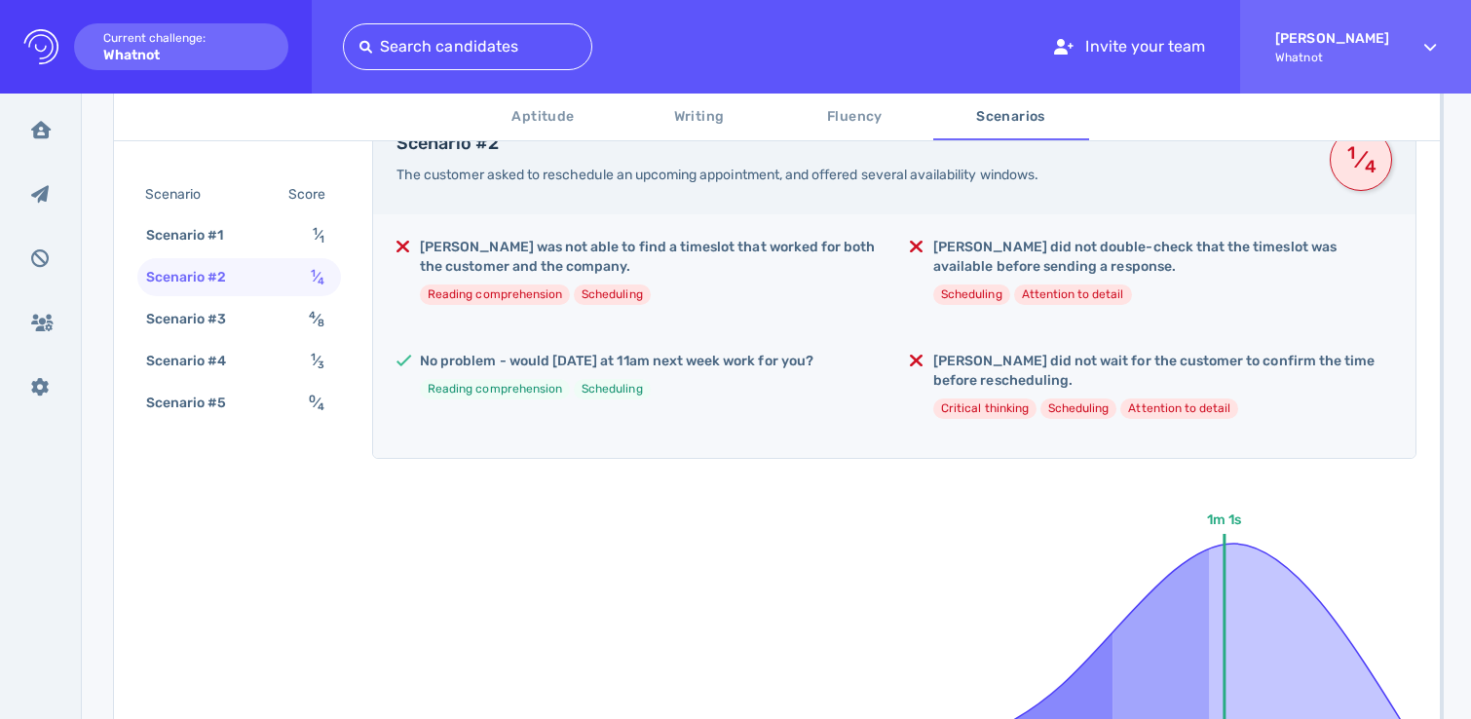
click at [983, 253] on h5 "[PERSON_NAME] did not double-check that the timeslot was available before sendi…" at bounding box center [1162, 257] width 459 height 39
click at [982, 253] on h5 "[PERSON_NAME] did not double-check that the timeslot was available before sendi…" at bounding box center [1162, 257] width 459 height 39
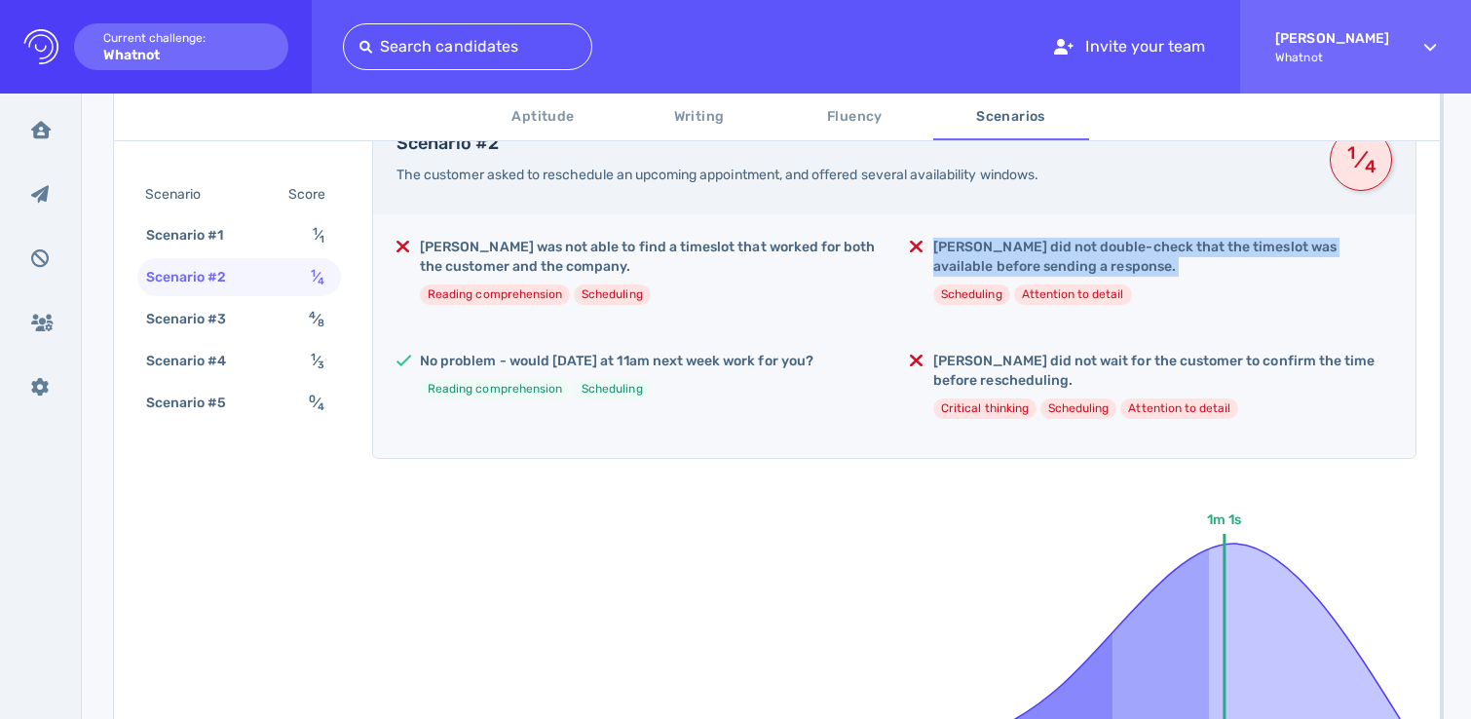
click at [982, 253] on h5 "[PERSON_NAME] did not double-check that the timeslot was available before sendi…" at bounding box center [1162, 257] width 459 height 39
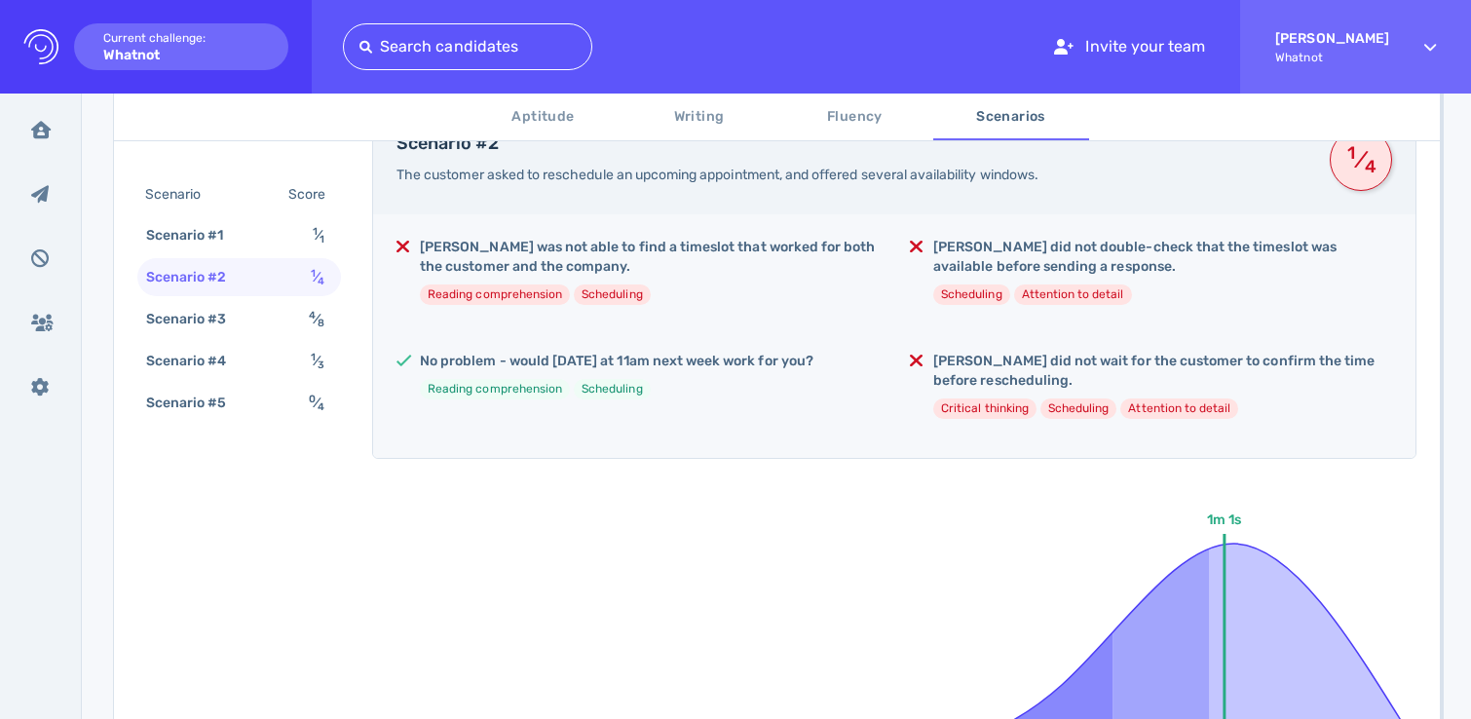
click at [972, 380] on h5 "[PERSON_NAME] did not wait for the customer to confirm the time before reschedu…" at bounding box center [1162, 371] width 459 height 39
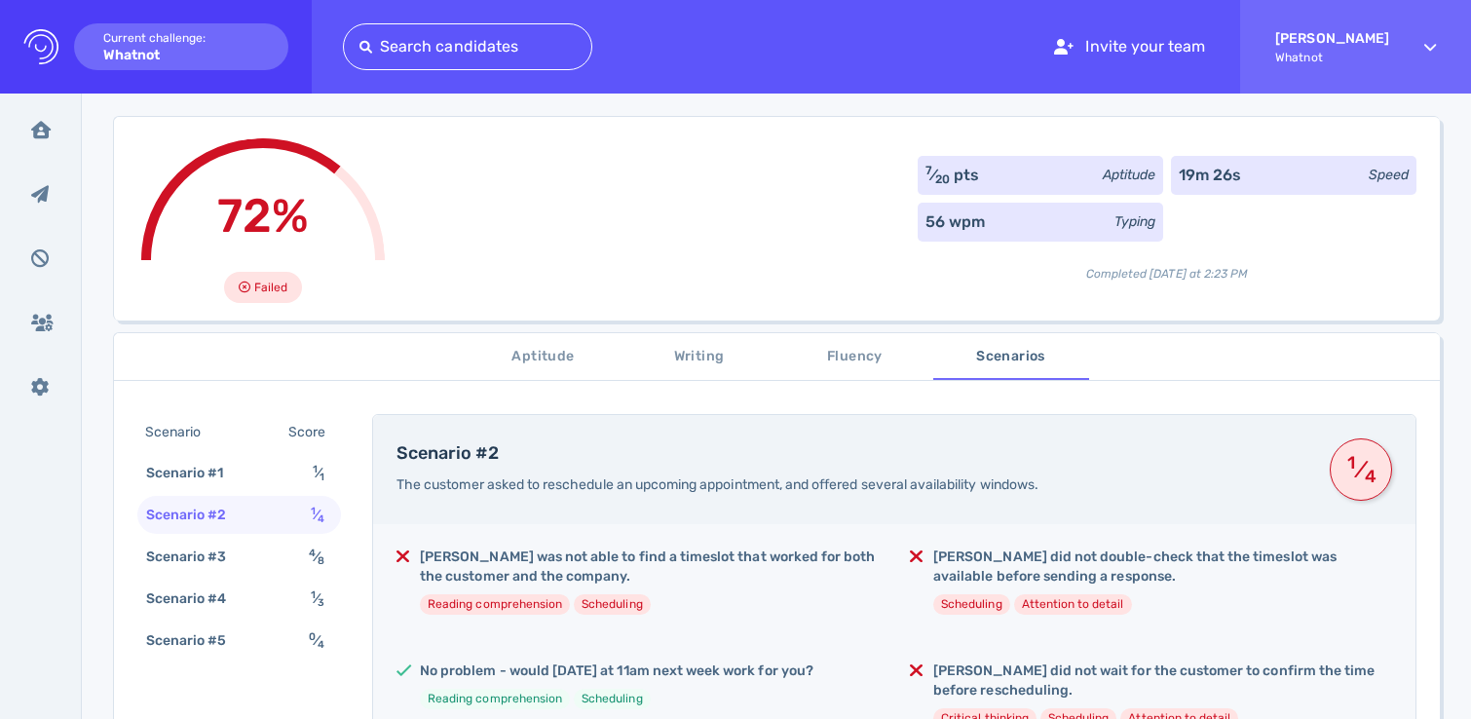
scroll to position [59, 0]
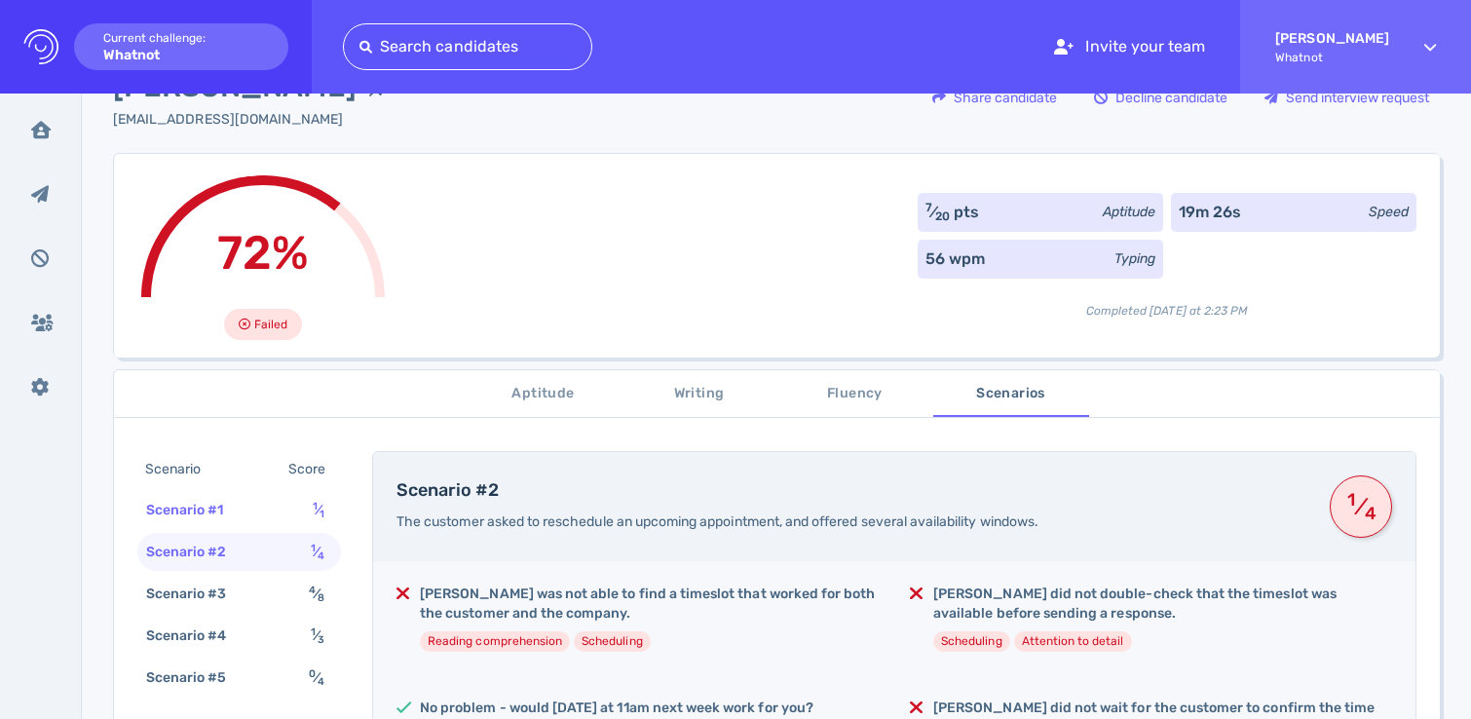
click at [237, 510] on div "Scenario #1" at bounding box center [194, 510] width 105 height 28
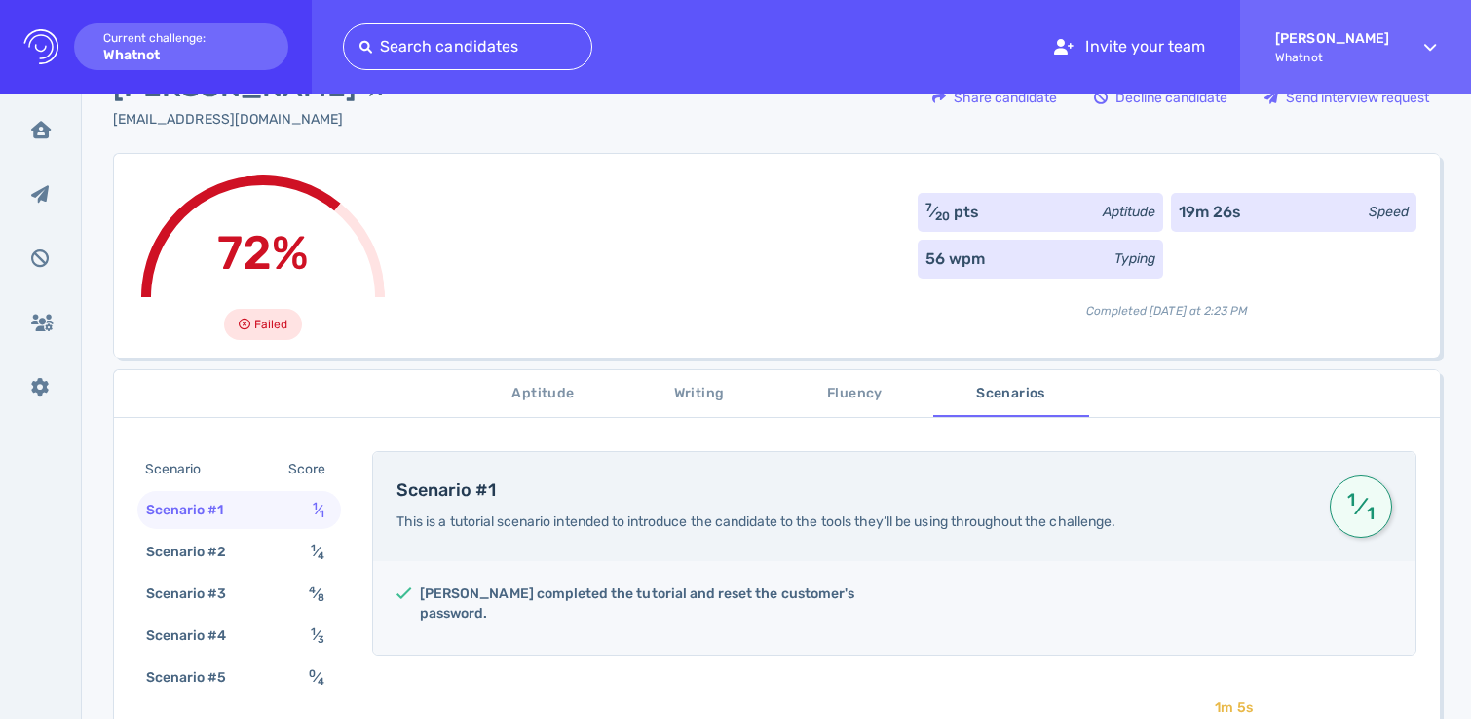
click at [542, 388] on span "Aptitude" at bounding box center [543, 394] width 132 height 24
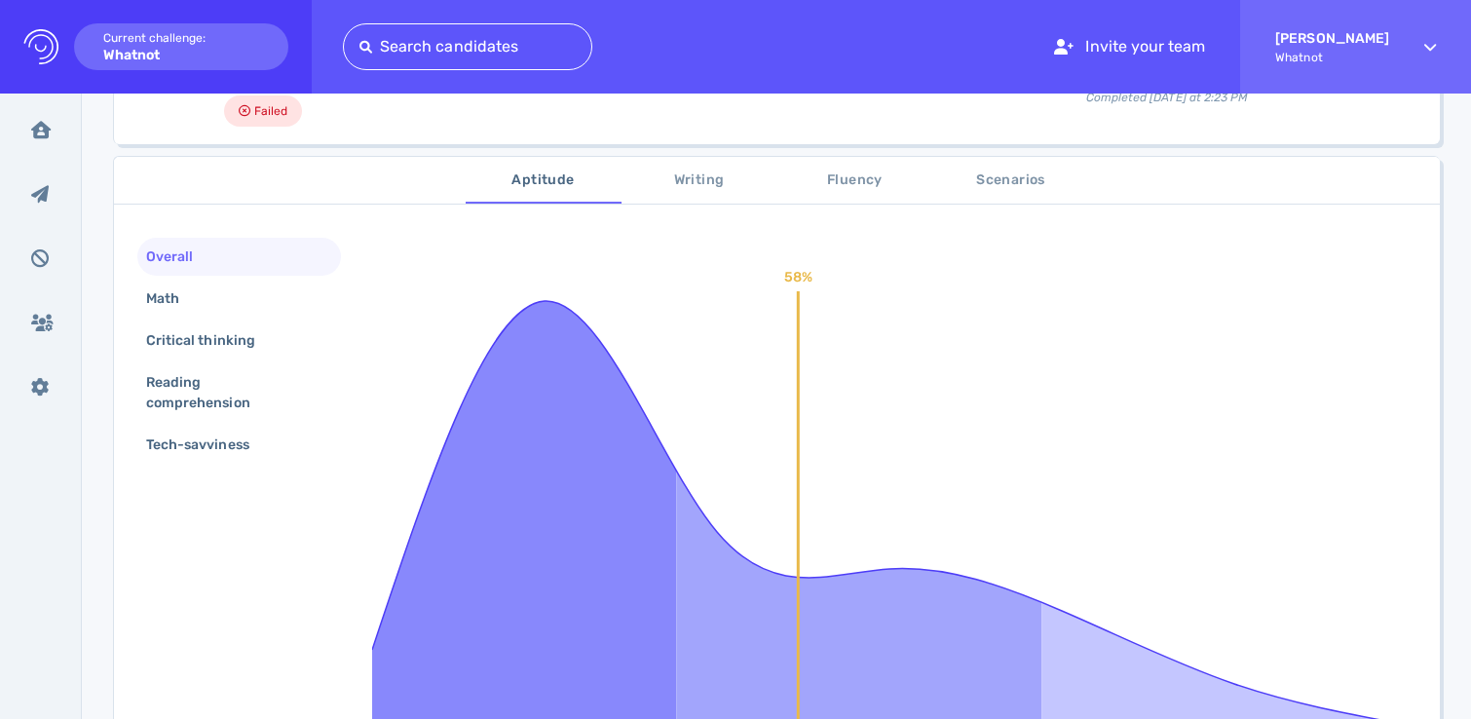
scroll to position [268, 0]
